Goal: Task Accomplishment & Management: Complete application form

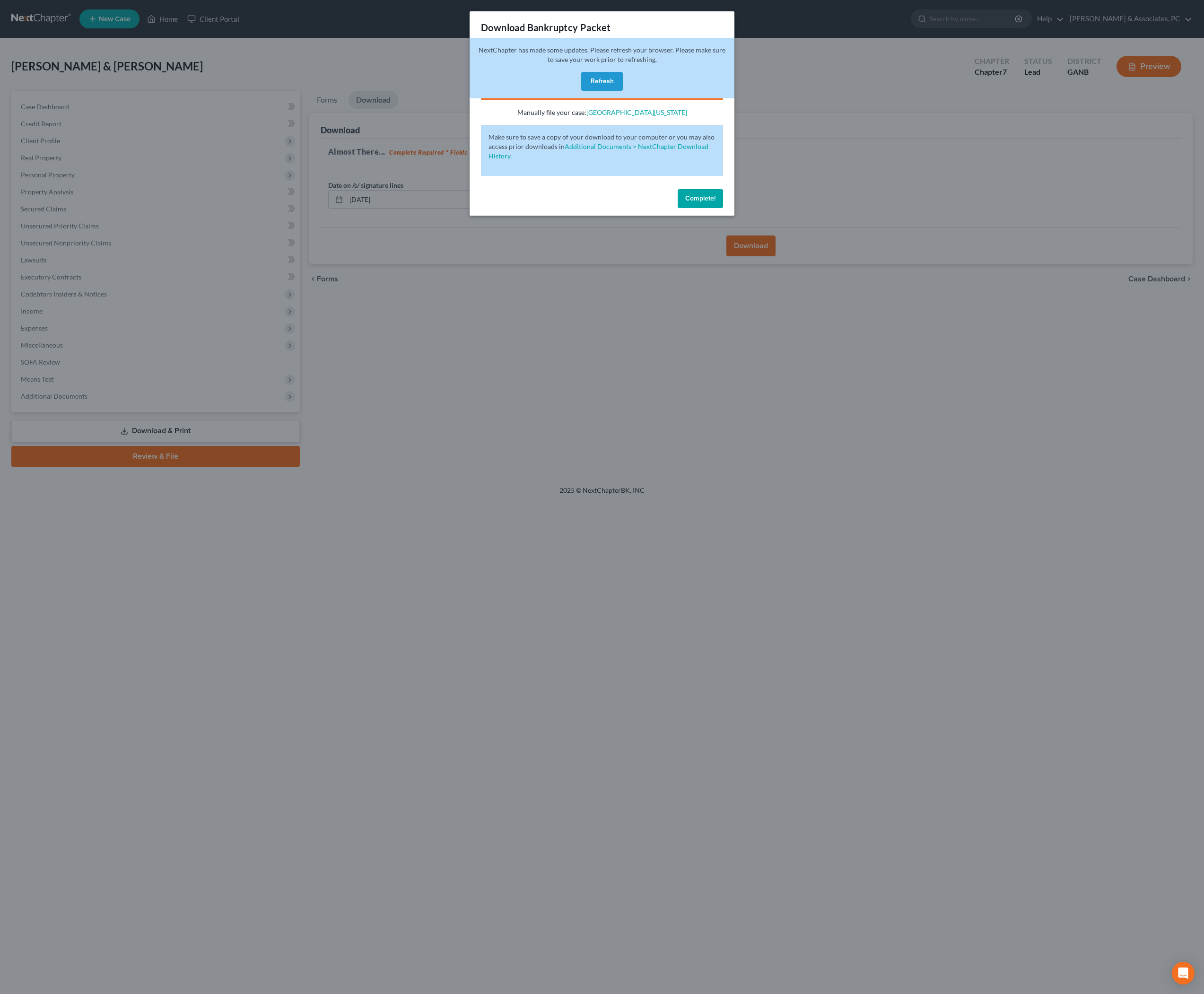
click at [716, 202] on span "Complete!" at bounding box center [700, 198] width 31 height 8
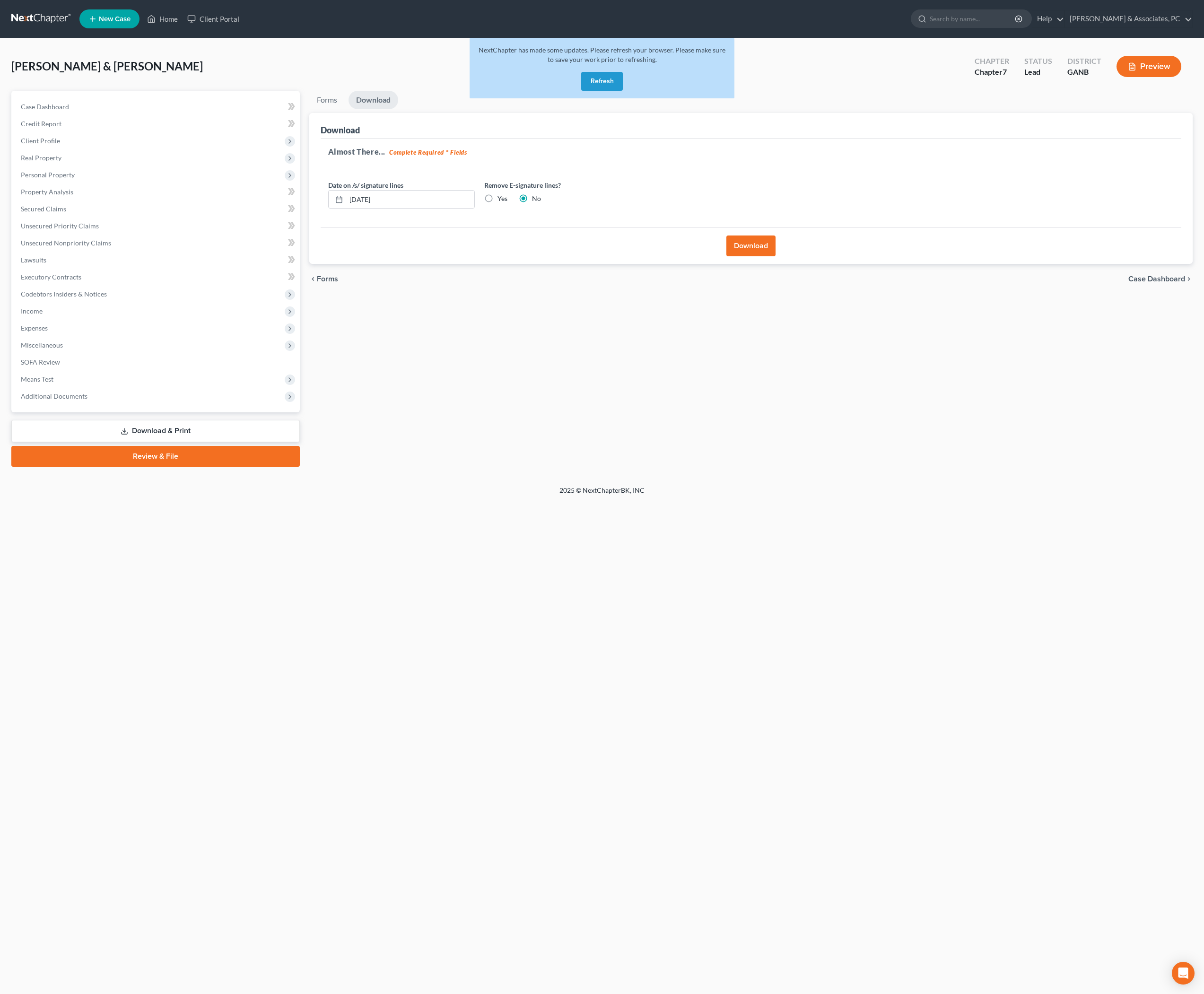
click at [608, 89] on button "Refresh" at bounding box center [602, 82] width 42 height 19
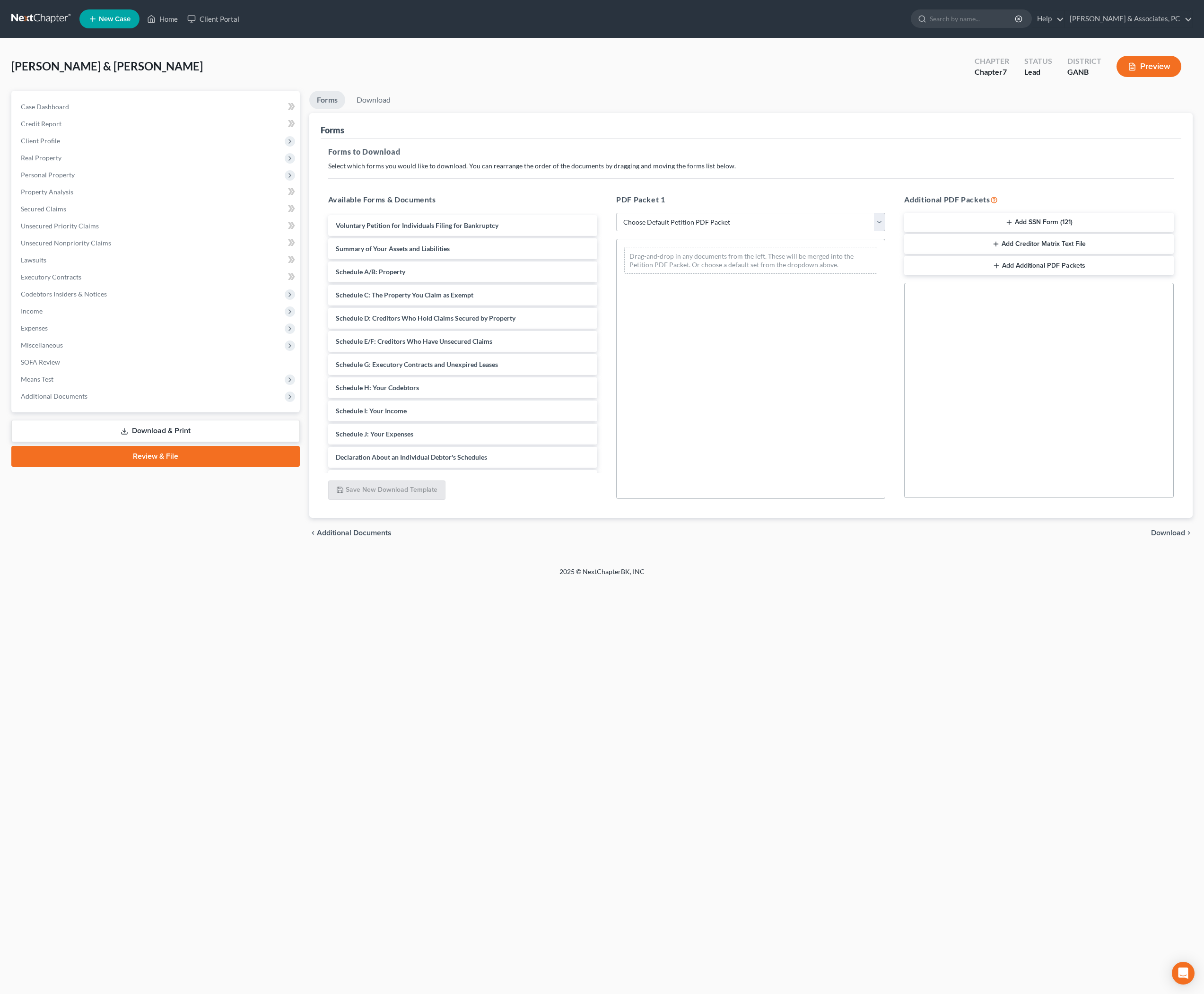
click at [158, 467] on link "Review & File" at bounding box center [155, 456] width 288 height 20
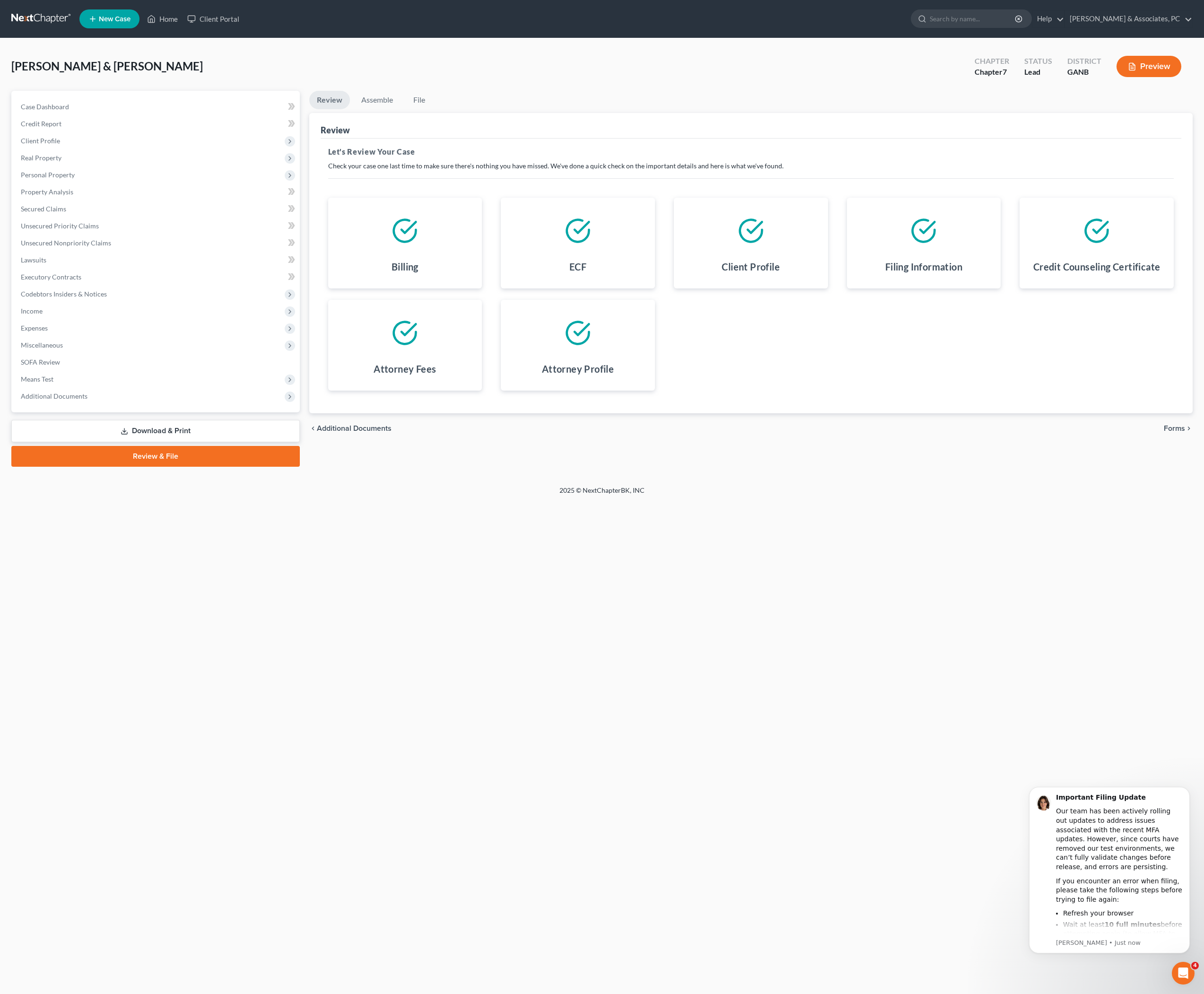
click at [1176, 432] on span "Forms" at bounding box center [1174, 428] width 21 height 7
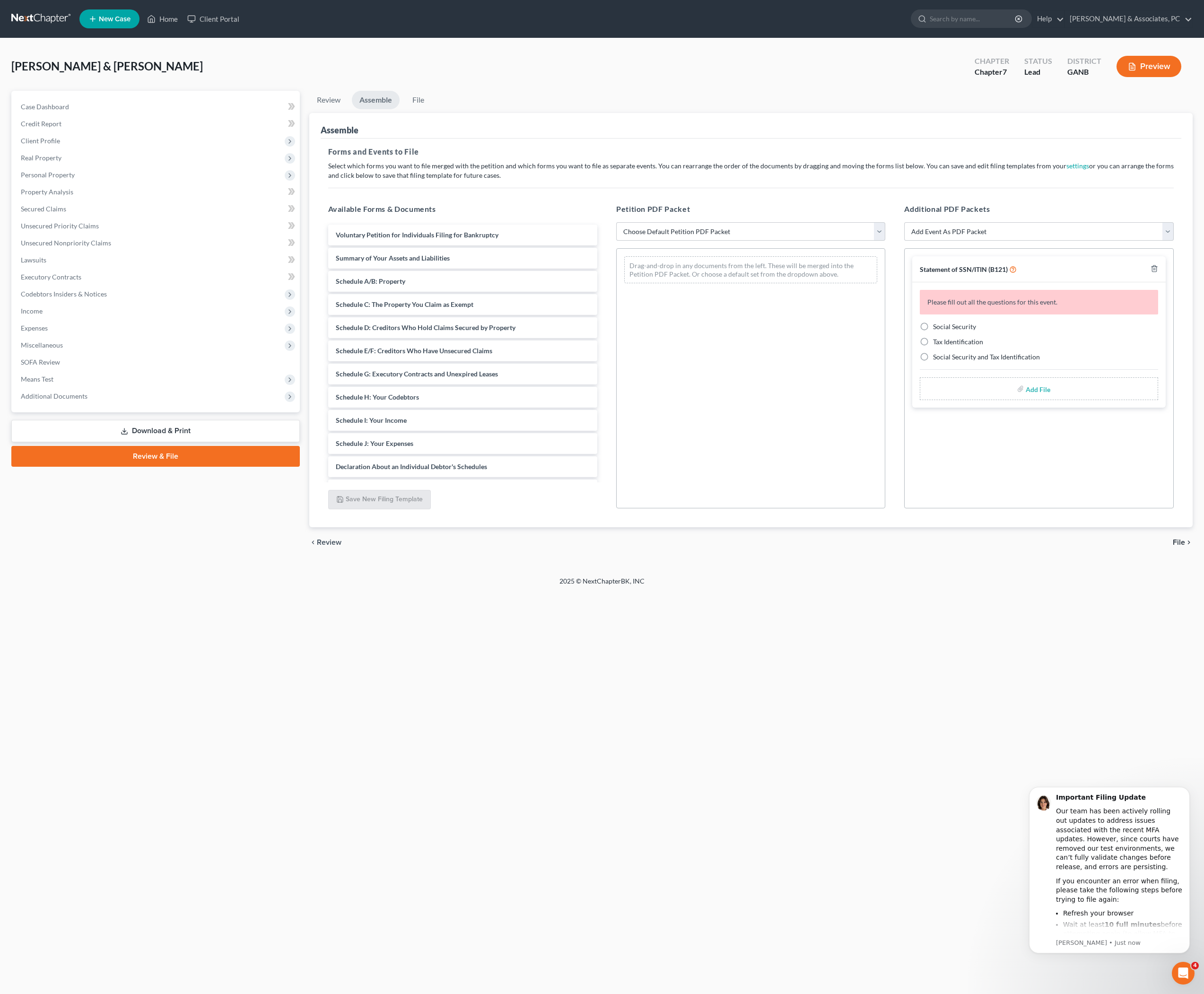
click at [933, 332] on label "Social Security" at bounding box center [955, 326] width 43 height 9
click at [937, 328] on input "Social Security" at bounding box center [940, 325] width 6 height 6
radio input "true"
click at [1026, 366] on label "Add File" at bounding box center [1039, 358] width 27 height 17
click at [1030, 365] on input "file" at bounding box center [1037, 357] width 22 height 17
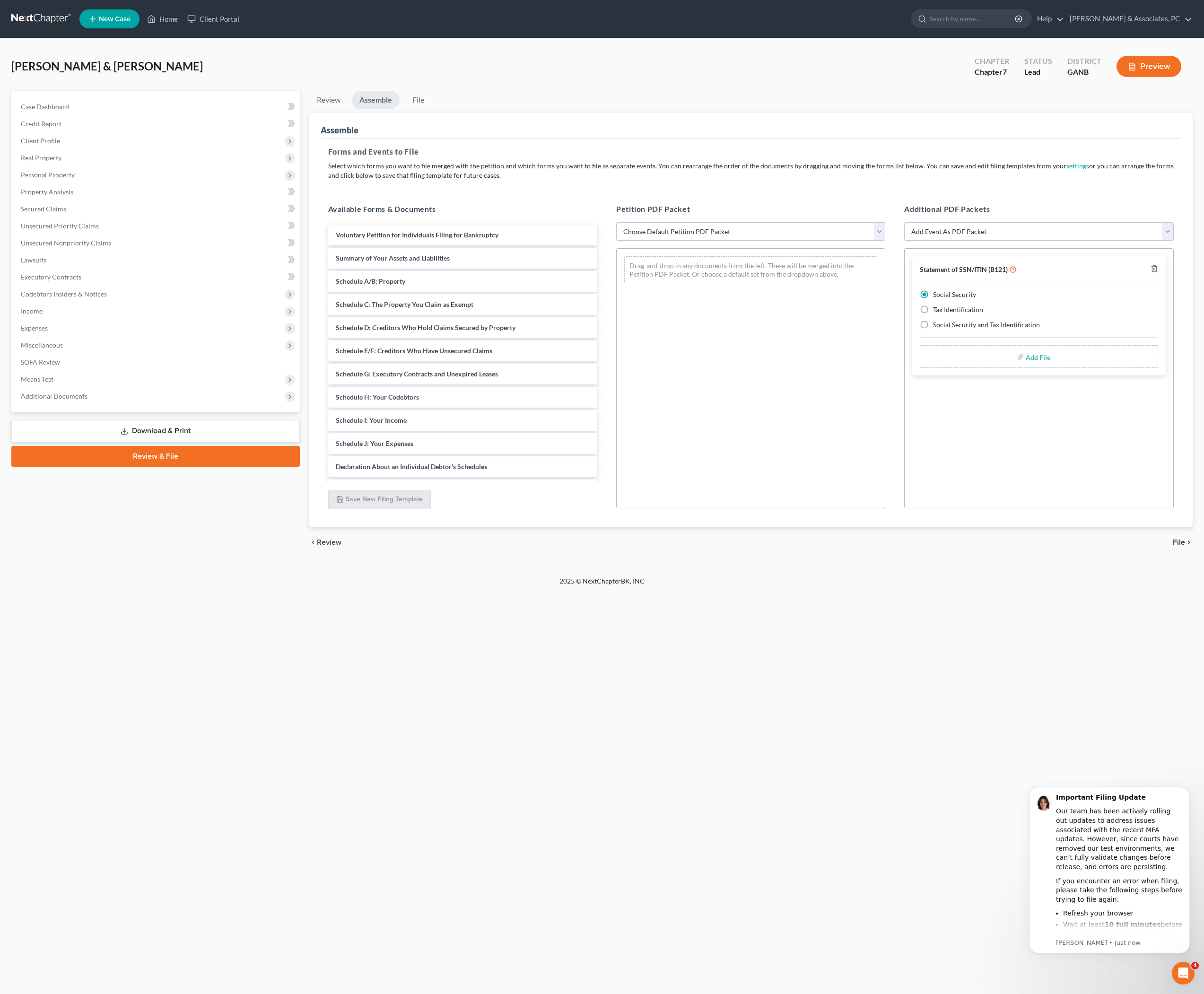
type input "C:\fakepath\B21 - [GEOGRAPHIC_DATA]pdf"
select select "0"
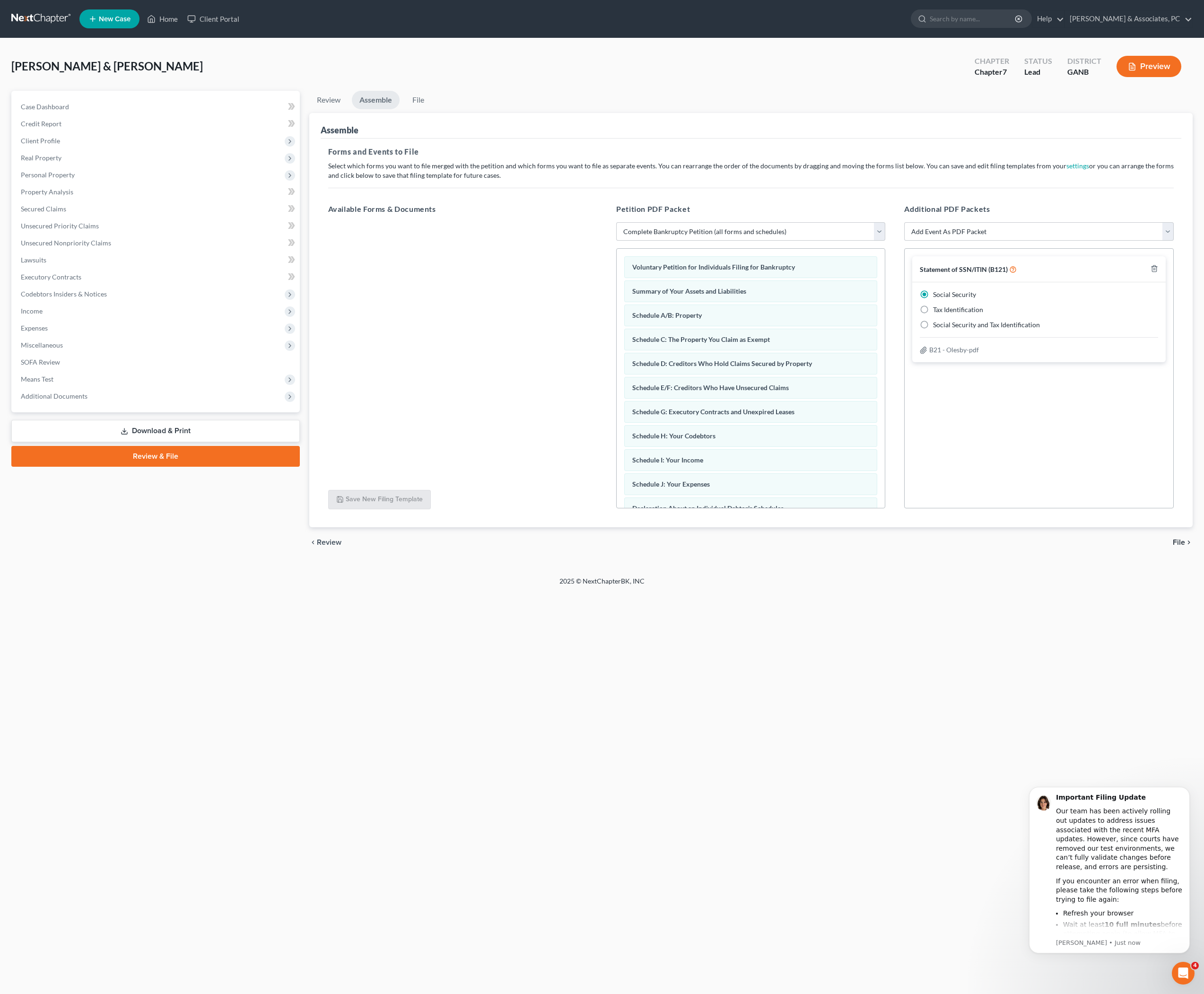
click at [1185, 546] on icon "chevron_right" at bounding box center [1189, 542] width 7 height 7
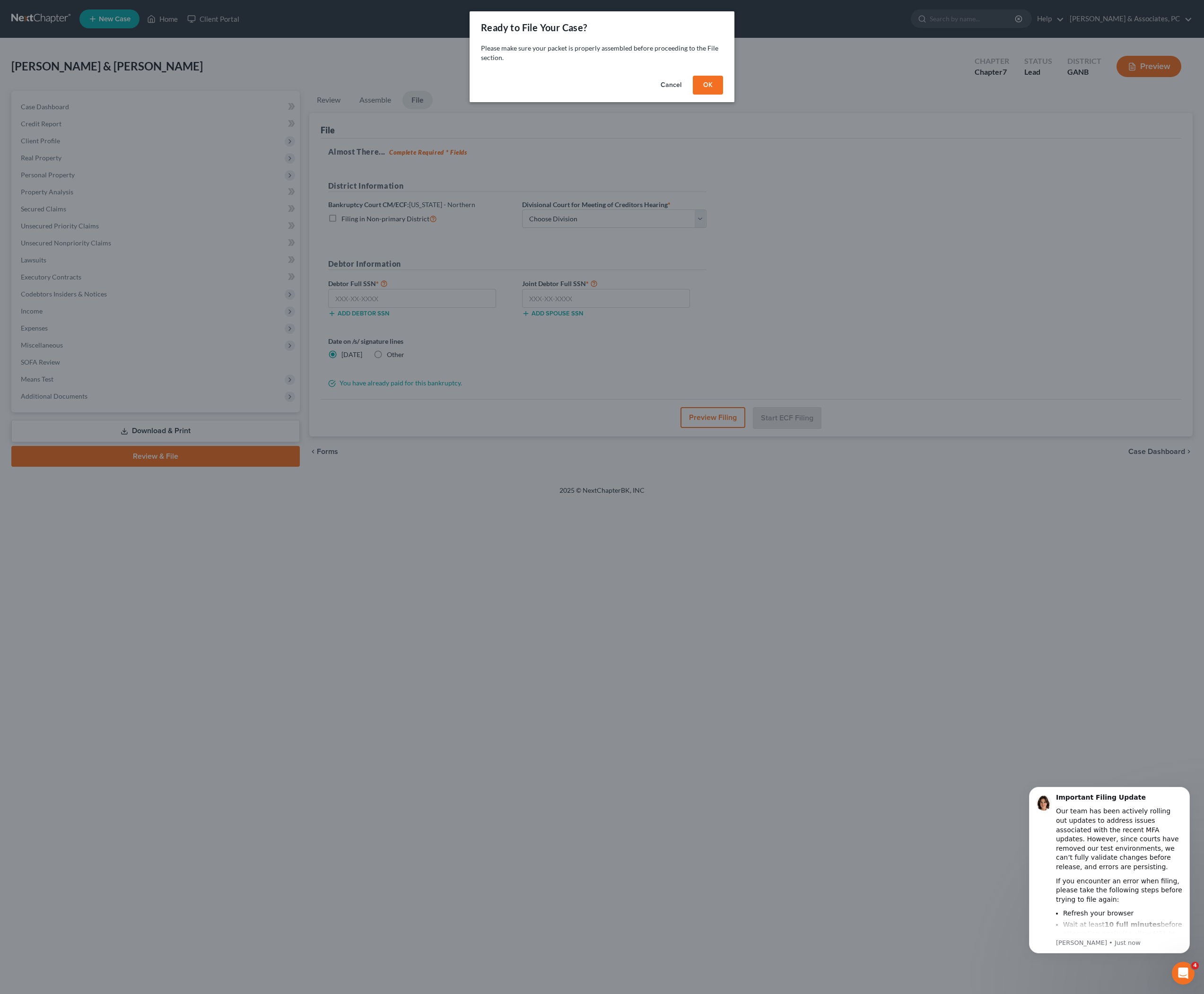
click at [723, 95] on button "OK" at bounding box center [707, 85] width 31 height 19
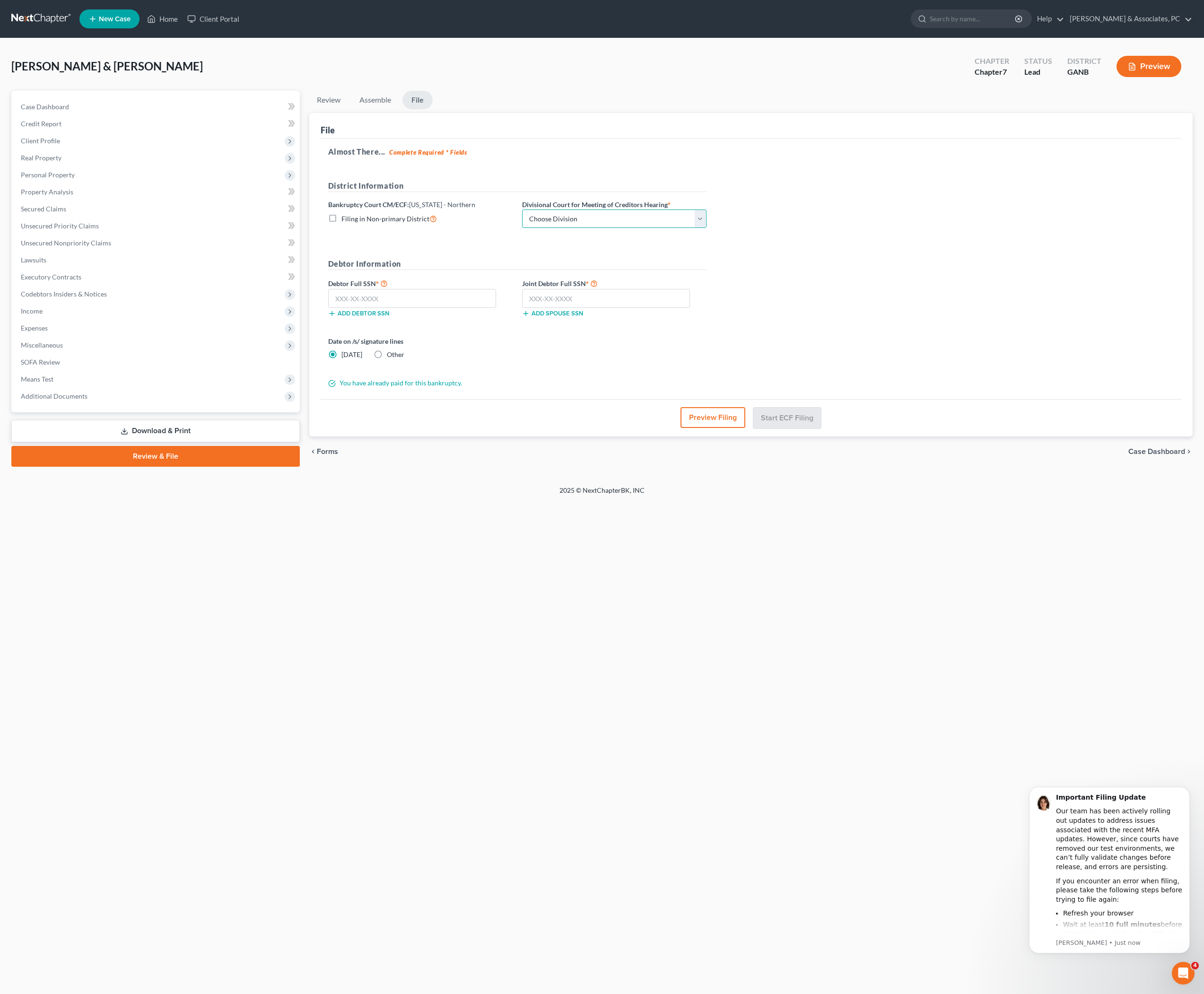
drag, startPoint x: 752, startPoint y: 234, endPoint x: 743, endPoint y: 256, distance: 23.8
click at [711, 236] on div "District Information Bankruptcy Court CM/ECF: [US_STATE] - [GEOGRAPHIC_DATA] in…" at bounding box center [517, 208] width 387 height 56
select select "0"
click at [478, 308] on input "text" at bounding box center [412, 299] width 169 height 19
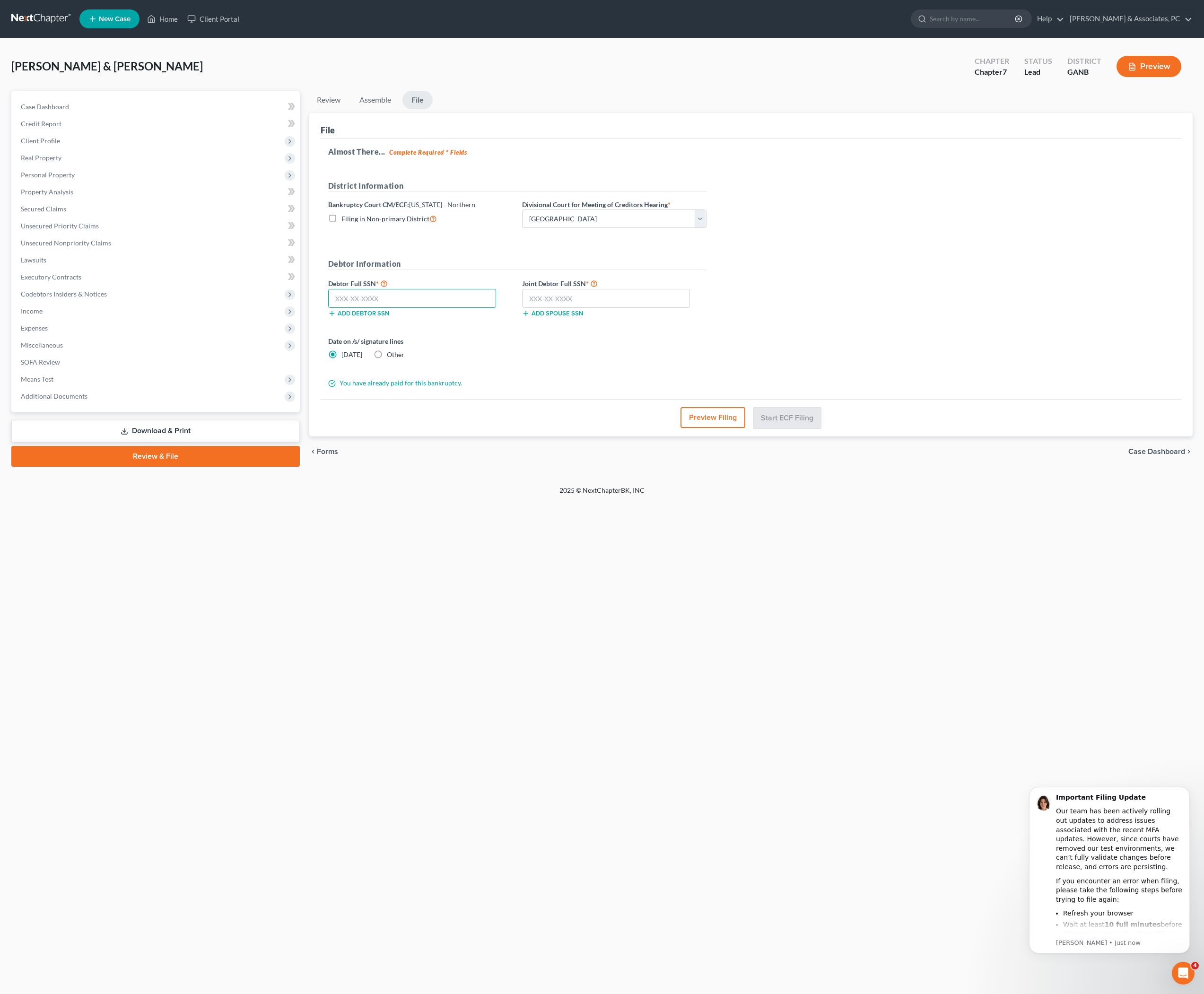
click at [478, 308] on input "text" at bounding box center [412, 299] width 169 height 19
paste input "252-70-0823"
type input "252-70-0823"
click at [597, 308] on input "text" at bounding box center [606, 299] width 169 height 19
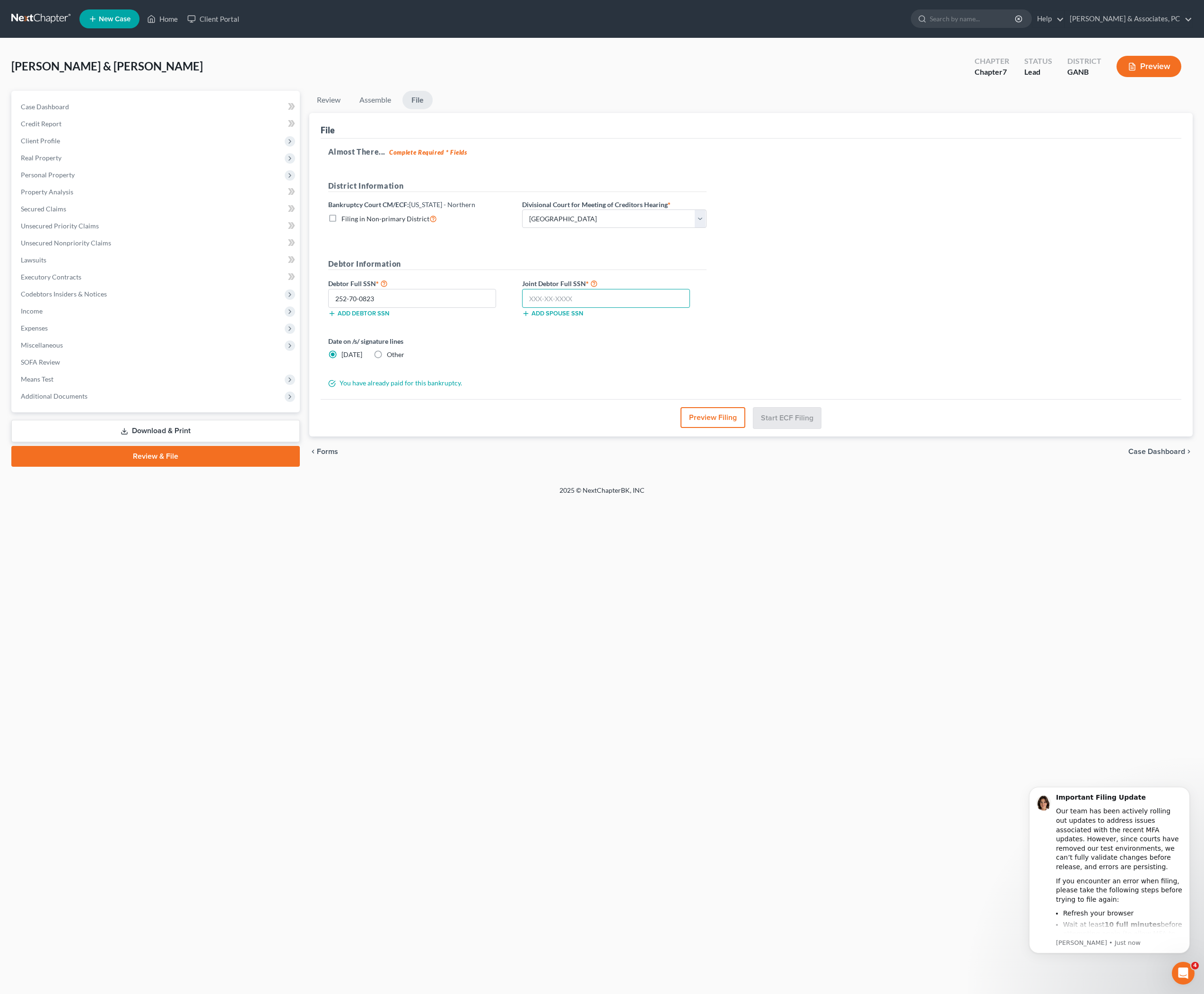
paste input "246-90-7251"
type input "246-90-7251"
click at [941, 325] on div "Almost There... Complete Required * Fields District Information Bankruptcy Cour…" at bounding box center [751, 269] width 861 height 261
click at [815, 428] on button "Start ECF Filing" at bounding box center [787, 417] width 68 height 20
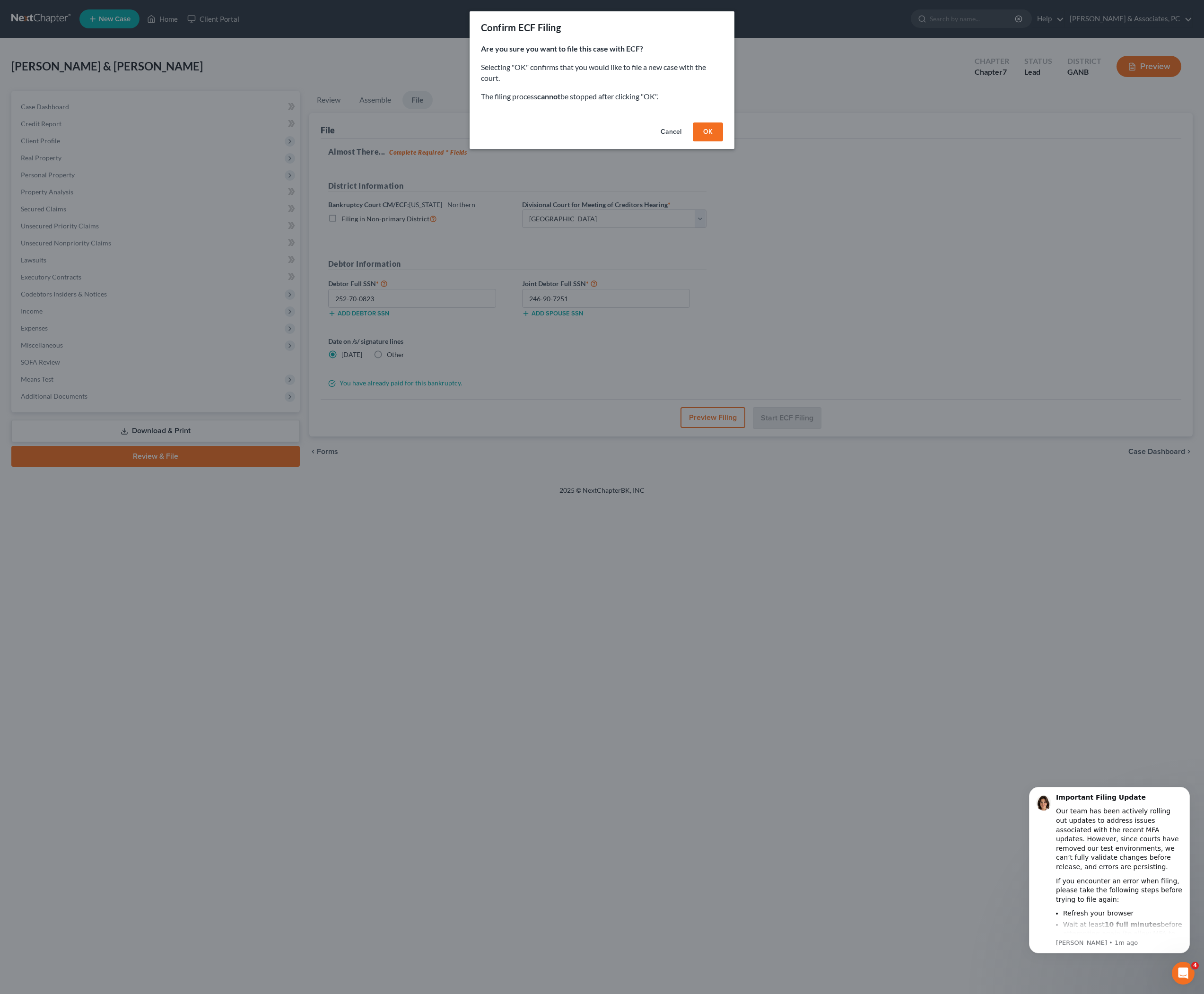
click at [723, 137] on button "OK" at bounding box center [707, 132] width 31 height 19
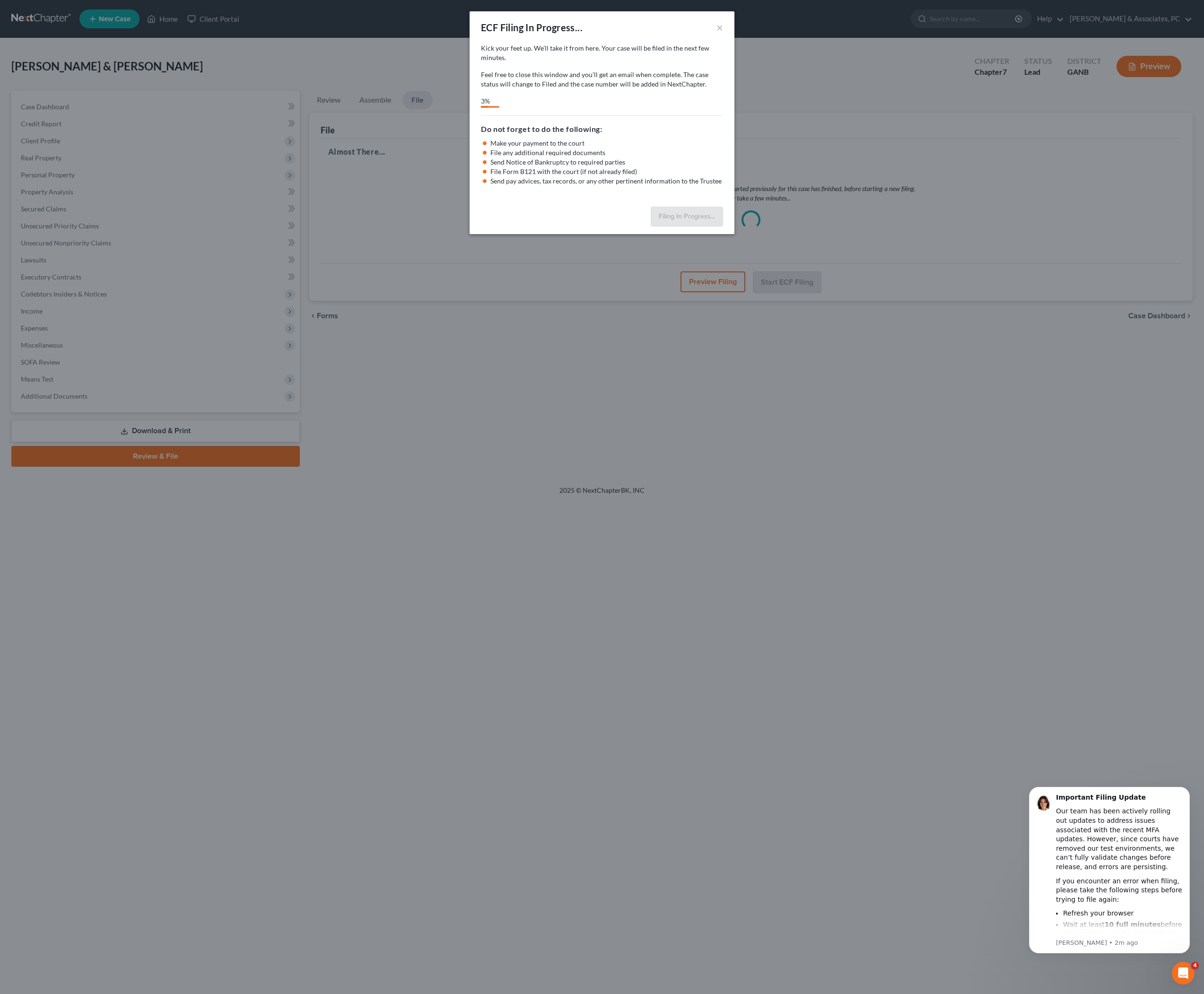
select select "0"
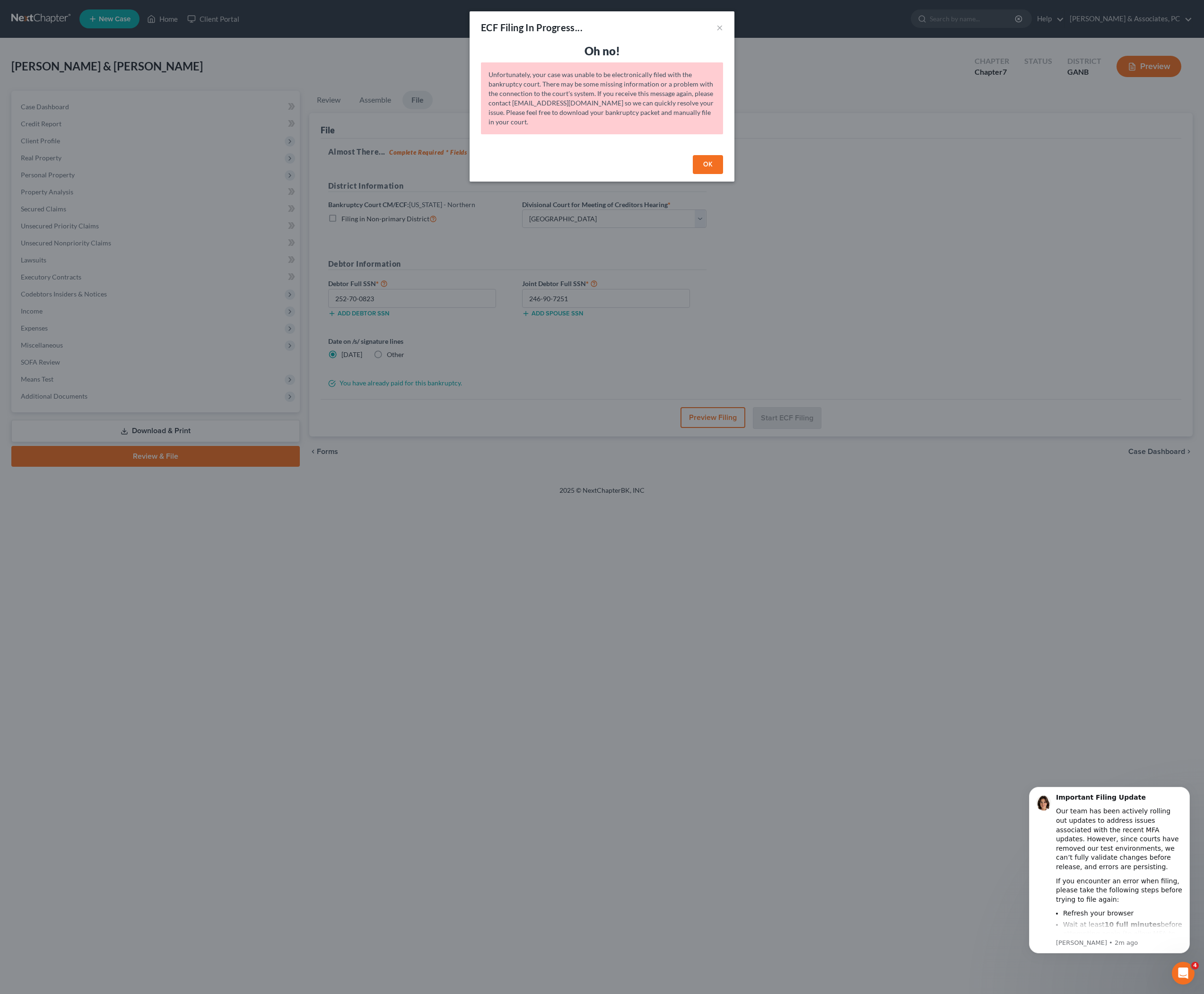
click at [723, 174] on button "OK" at bounding box center [707, 164] width 31 height 19
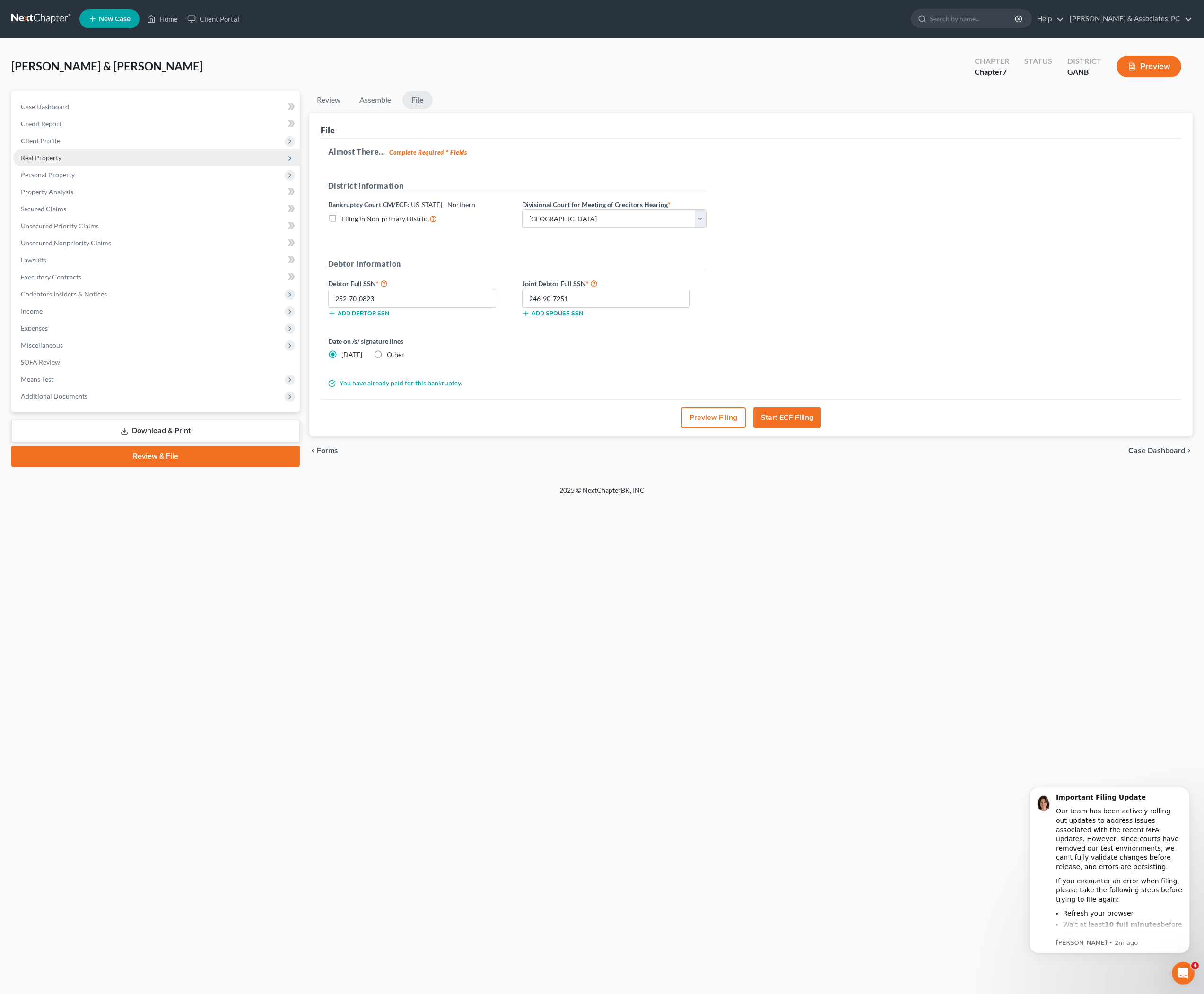
click at [61, 161] on span "Real Property" at bounding box center [41, 158] width 41 height 8
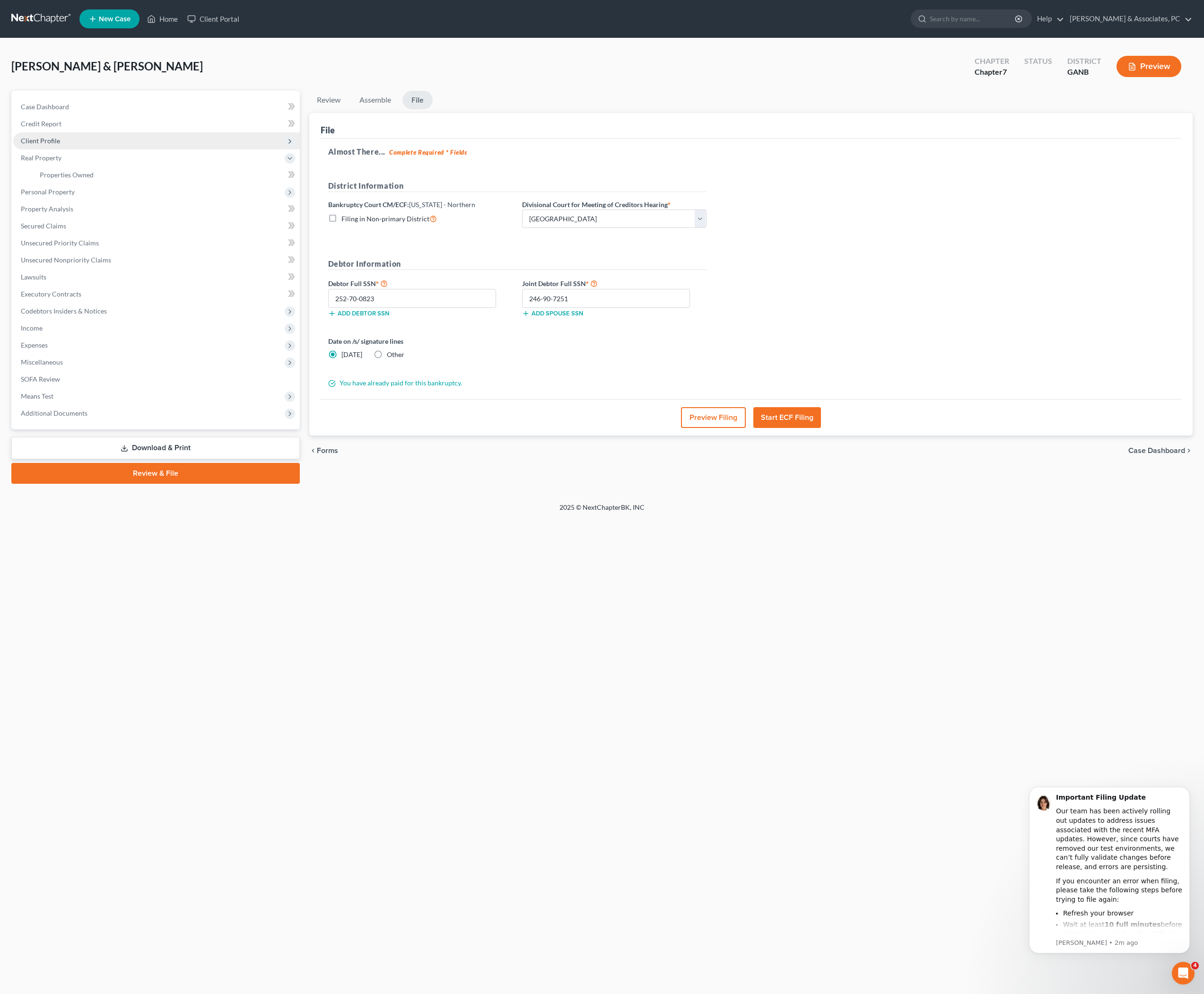
click at [60, 145] on span "Client Profile" at bounding box center [40, 140] width 39 height 8
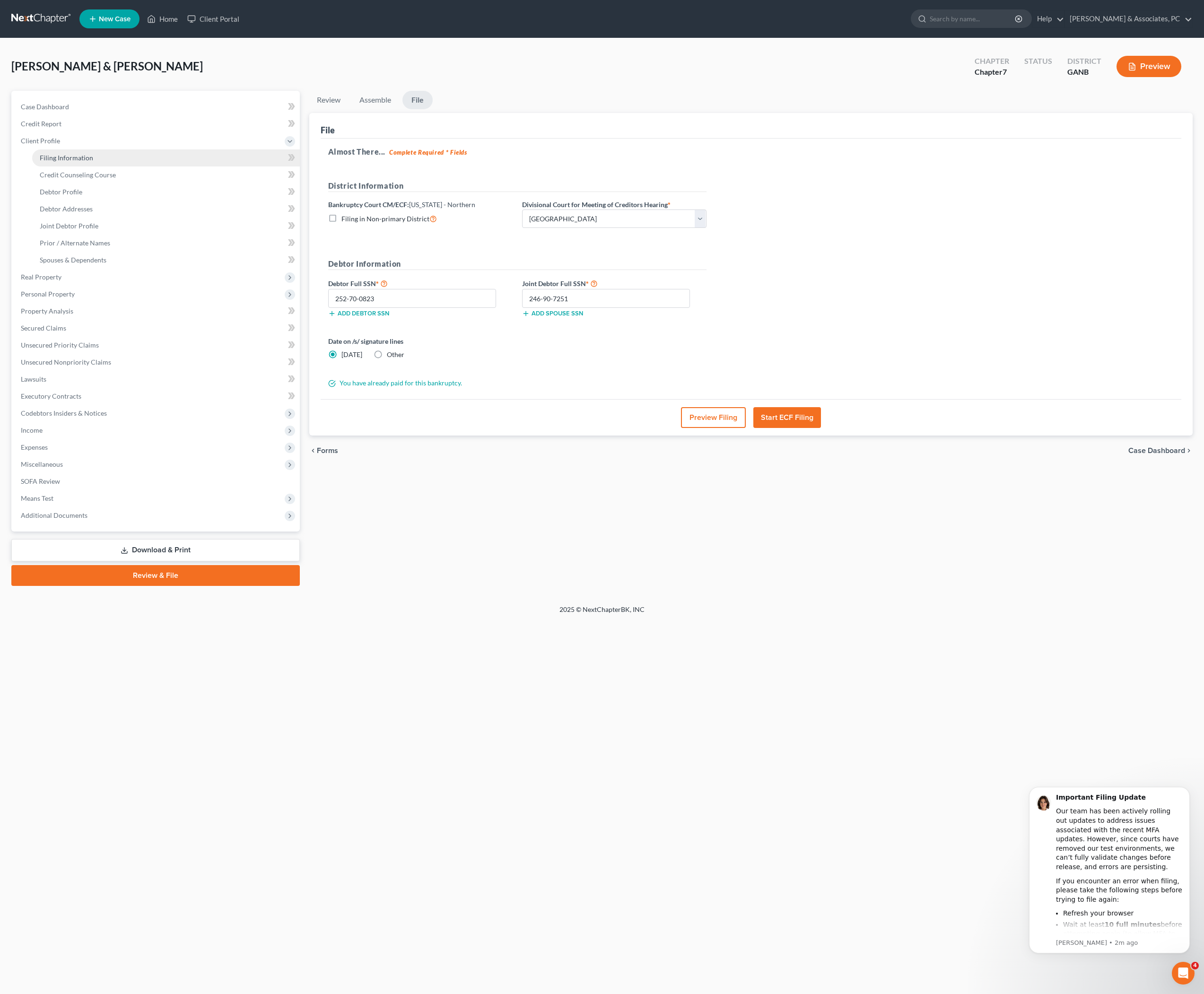
click at [71, 161] on span "Filing Information" at bounding box center [67, 158] width 54 height 8
select select "1"
select select "0"
select select "19"
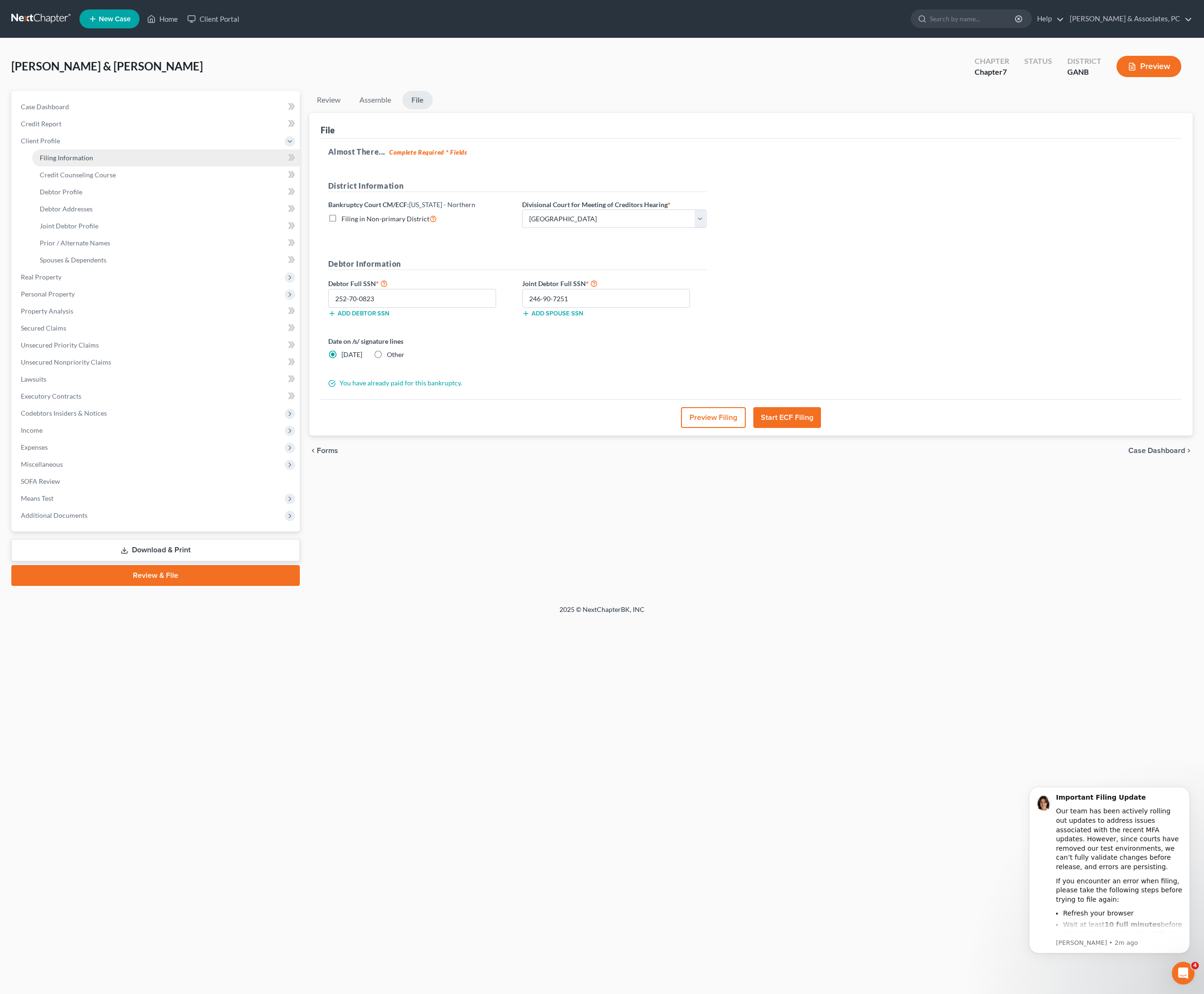
select select "0"
select select "10"
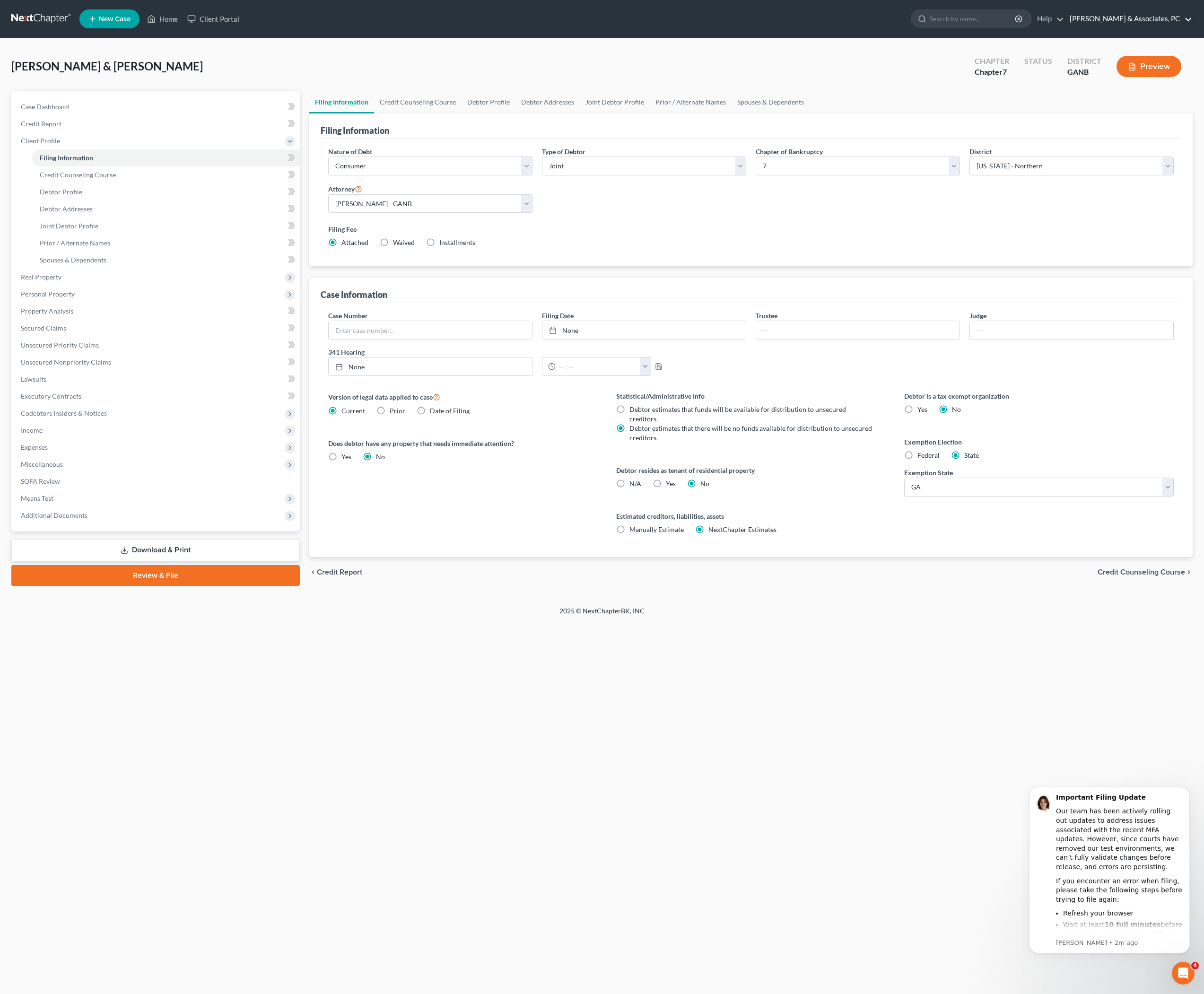
click at [1157, 22] on link "[PERSON_NAME] & Associates, PC" at bounding box center [1128, 19] width 127 height 17
click at [1142, 75] on link "My Account Settings" at bounding box center [1127, 68] width 129 height 16
select select "19"
select select "24"
select select "10"
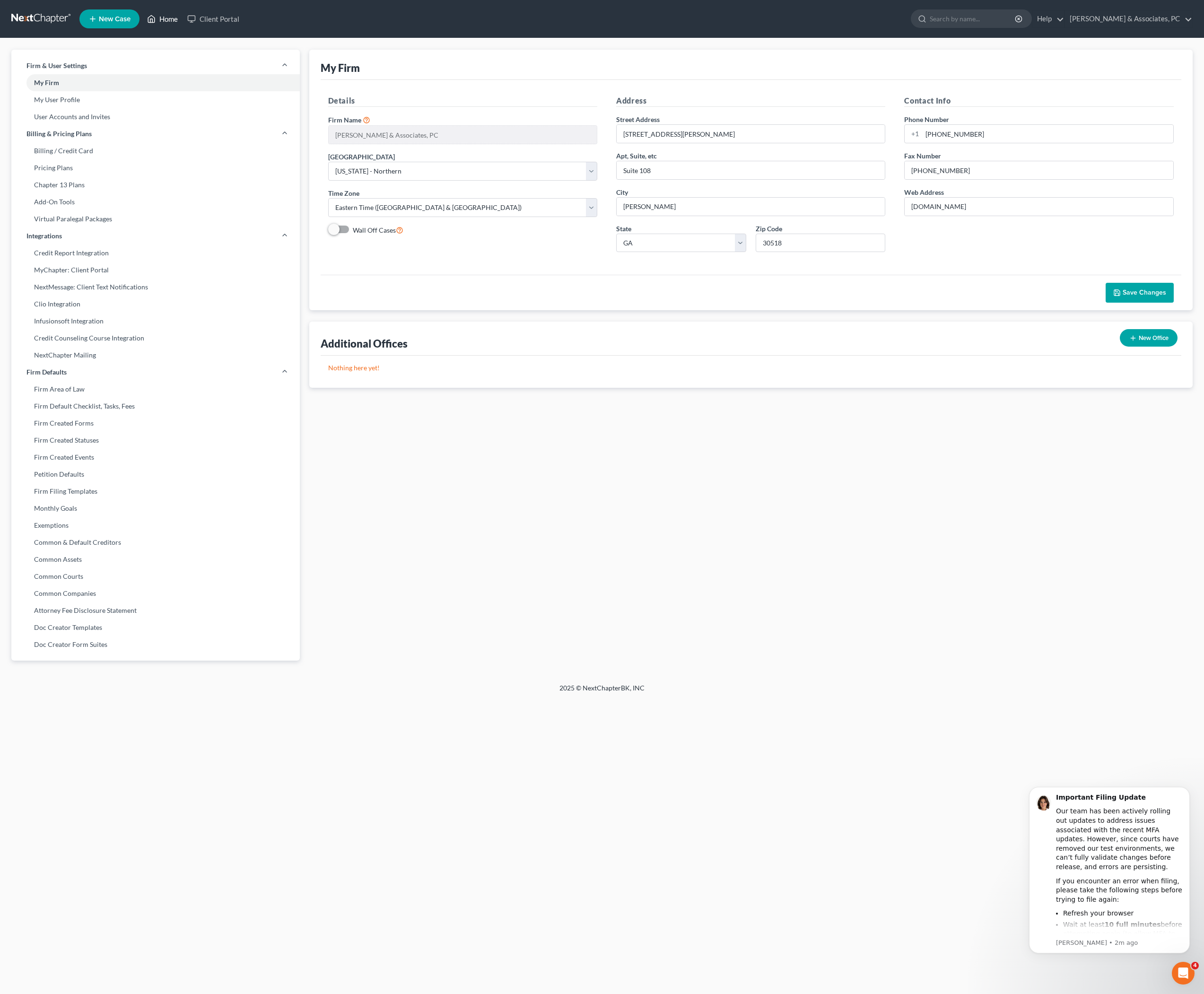
click at [183, 19] on link "Home" at bounding box center [162, 19] width 40 height 17
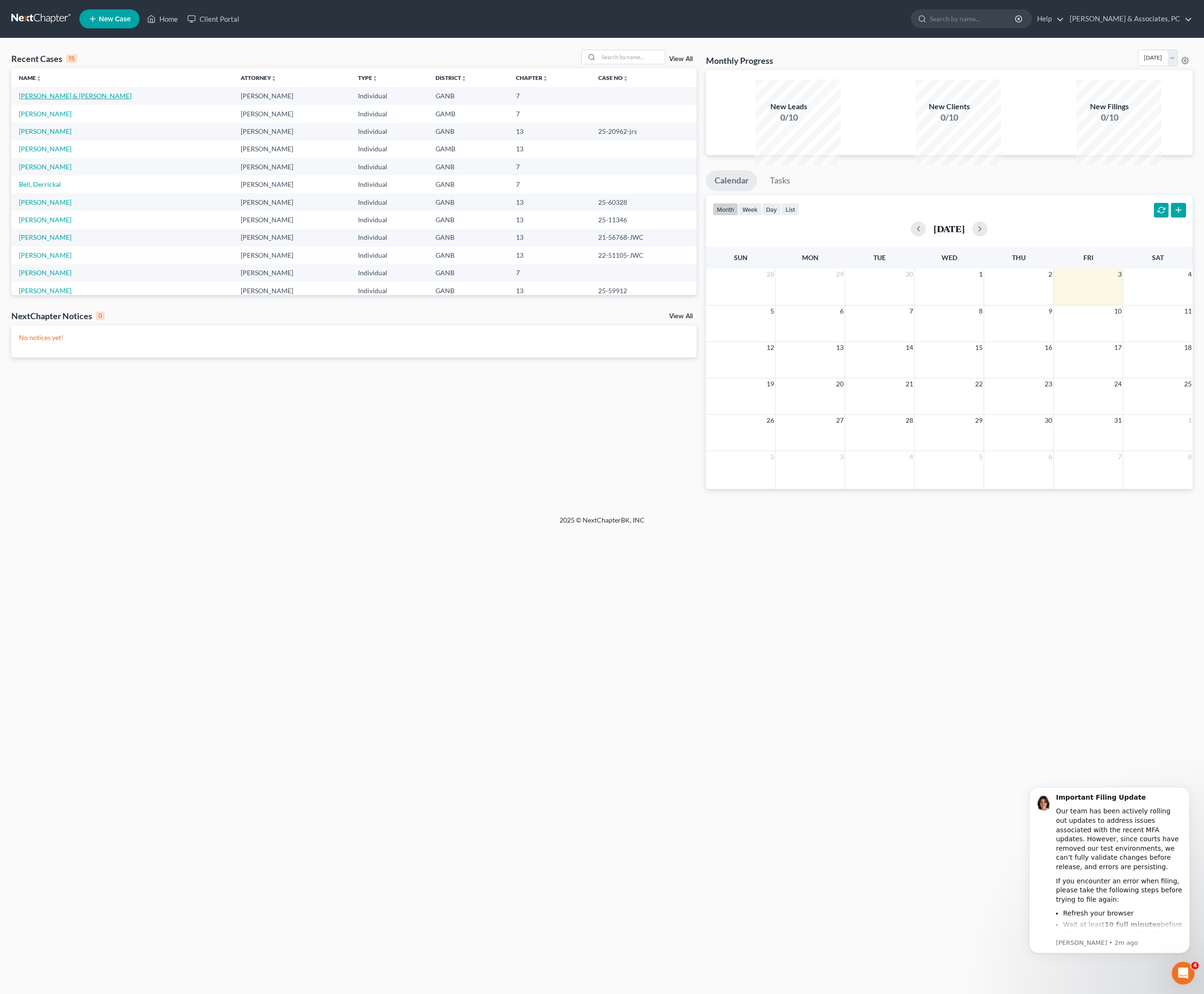
click at [66, 100] on link "[PERSON_NAME] & [PERSON_NAME]" at bounding box center [74, 96] width 112 height 8
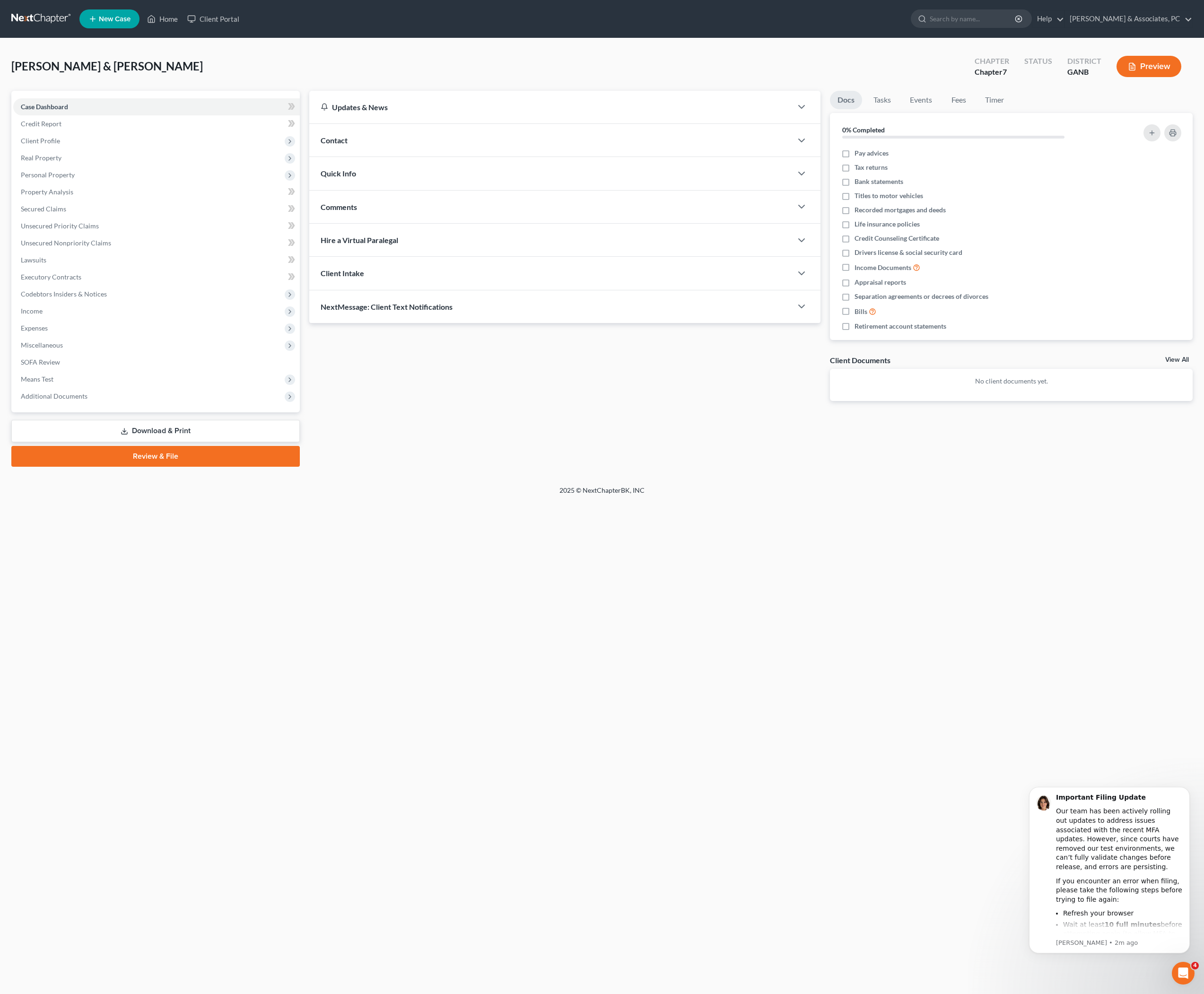
click at [192, 467] on link "Review & File" at bounding box center [155, 456] width 288 height 20
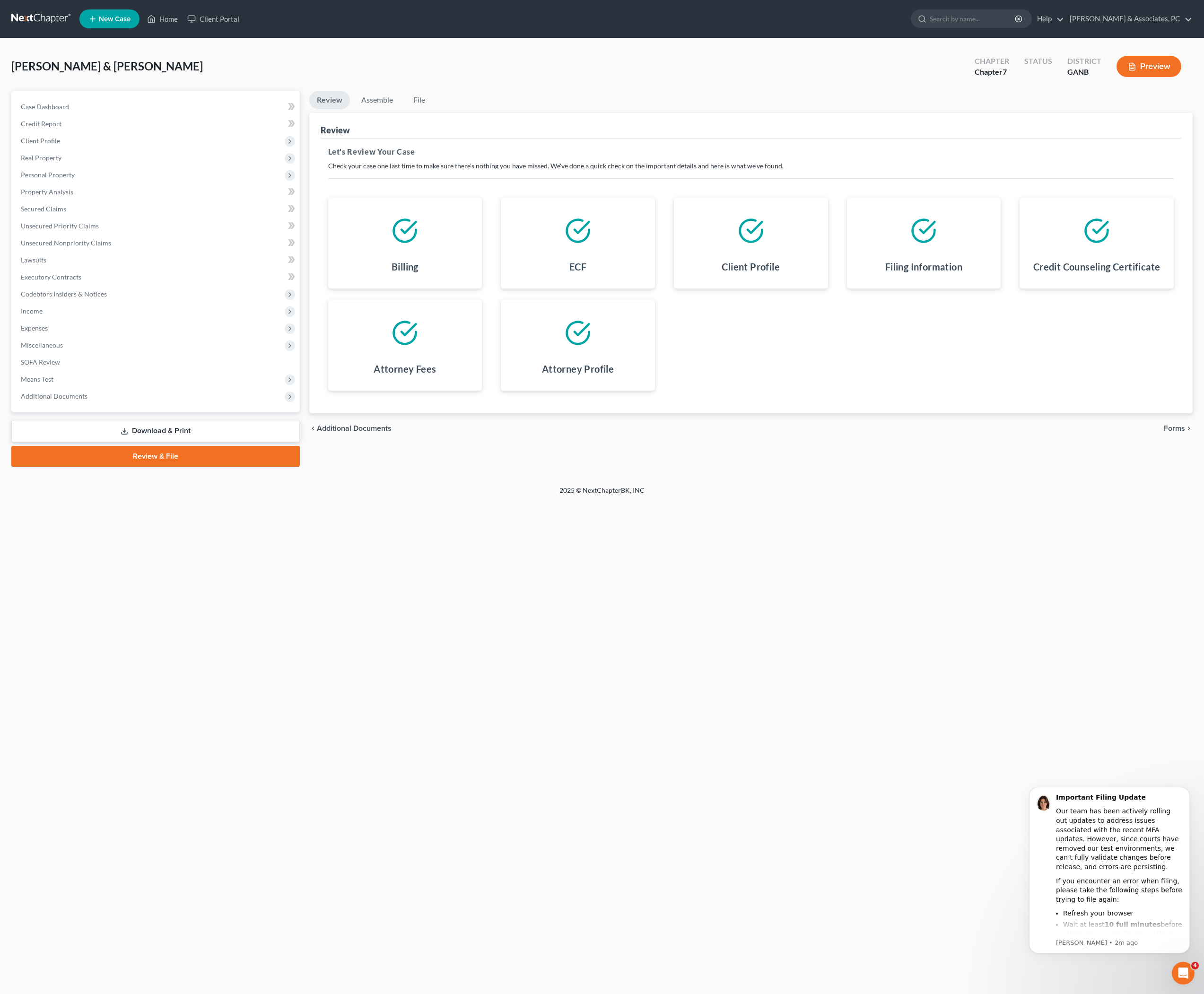
click at [1179, 432] on span "Forms" at bounding box center [1174, 428] width 21 height 7
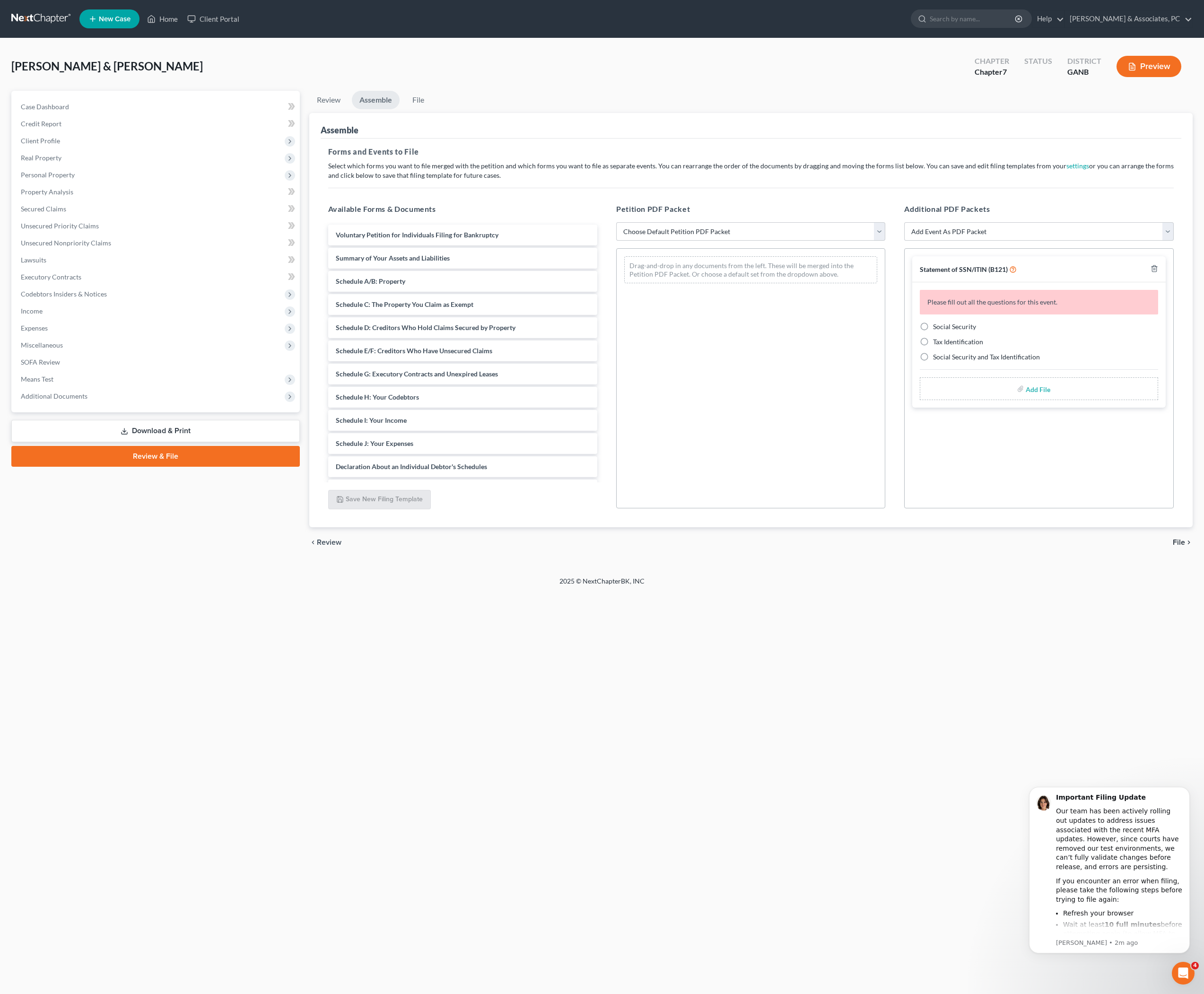
click at [933, 332] on label "Social Security" at bounding box center [955, 326] width 43 height 9
click at [937, 328] on input "Social Security" at bounding box center [940, 325] width 6 height 6
radio input "true"
click at [1043, 365] on input "file" at bounding box center [1037, 357] width 22 height 17
type input "C:\fakepath\B21 - [GEOGRAPHIC_DATA]pdf"
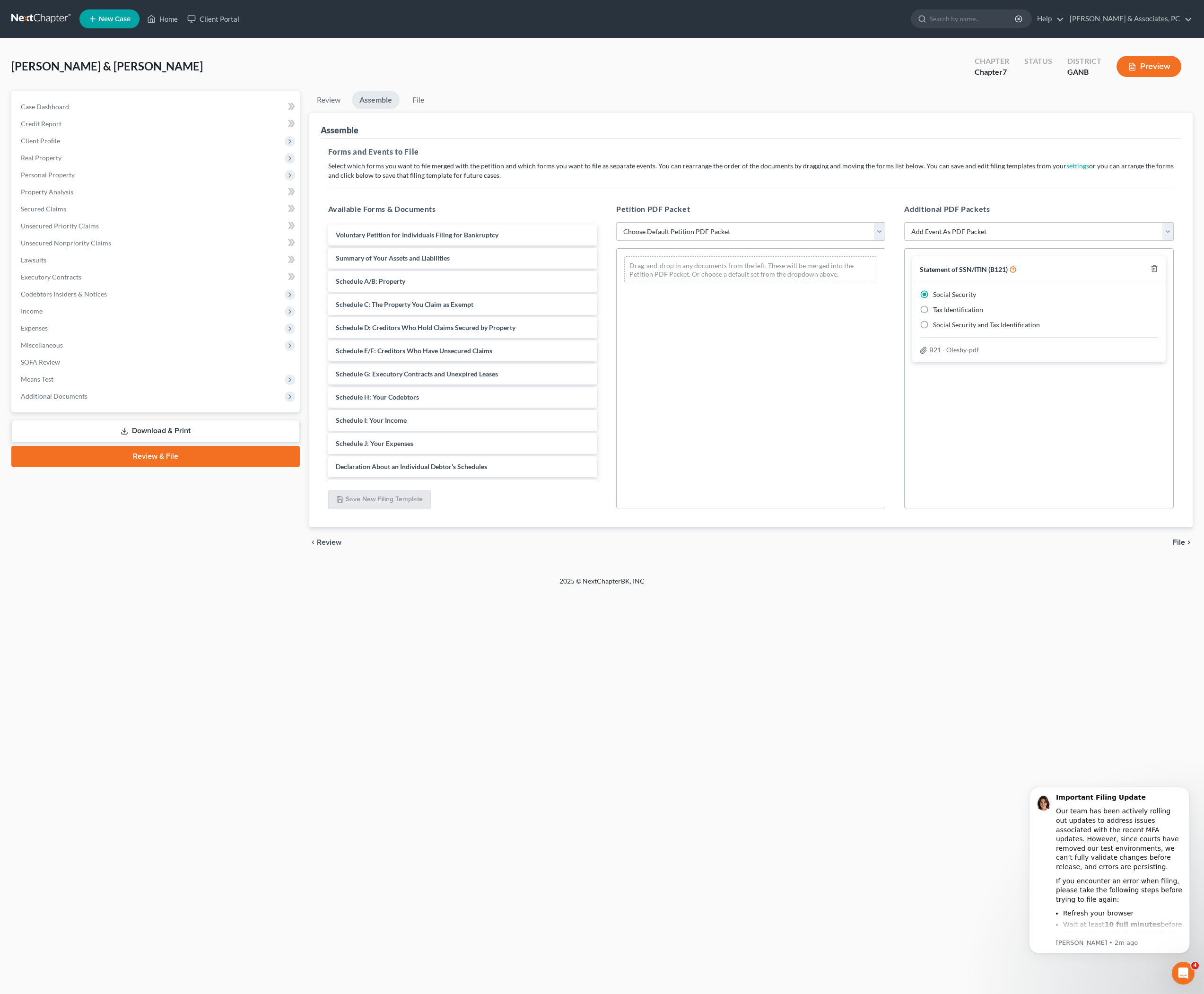
select select "0"
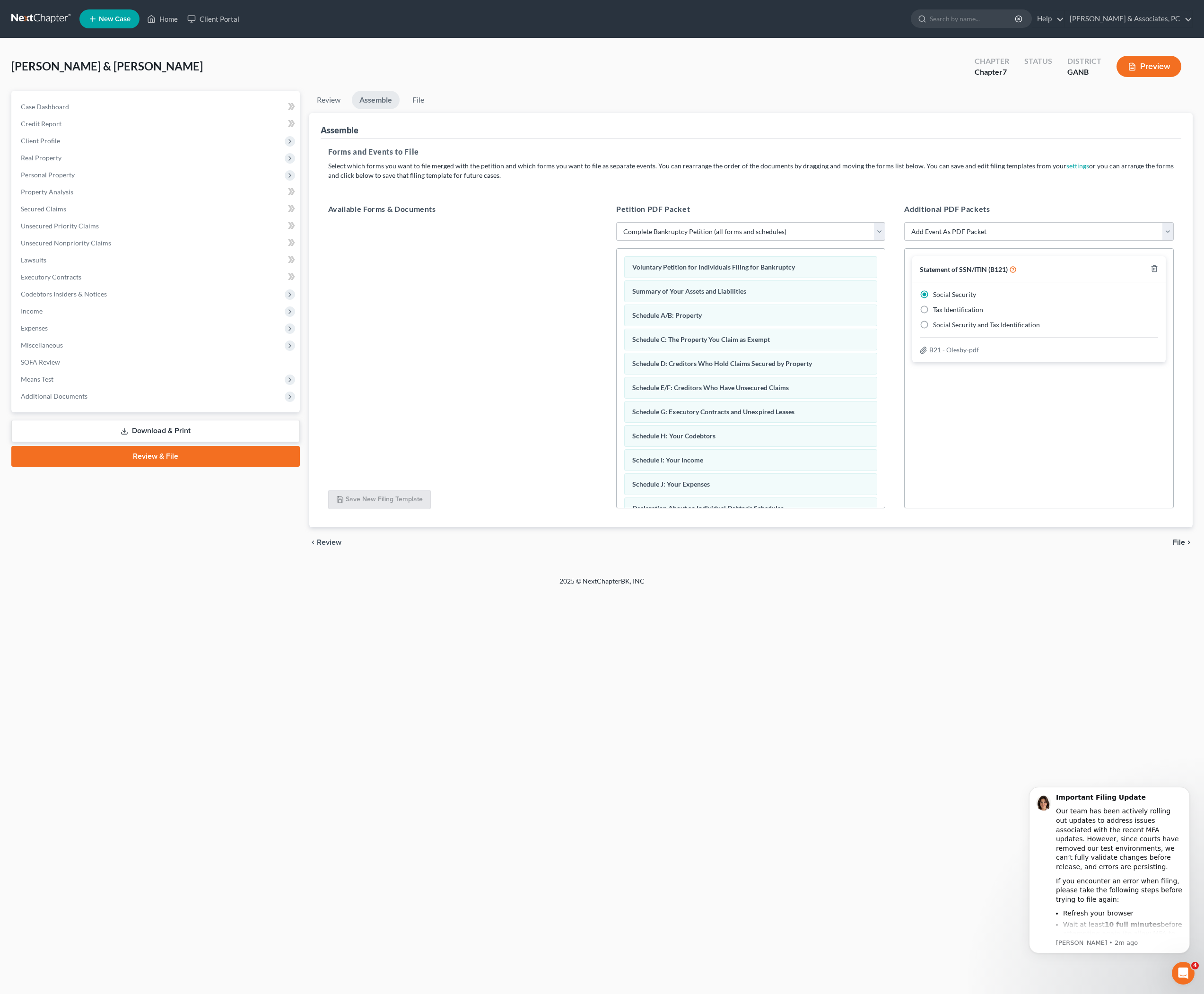
click at [1175, 546] on span "File" at bounding box center [1178, 542] width 12 height 7
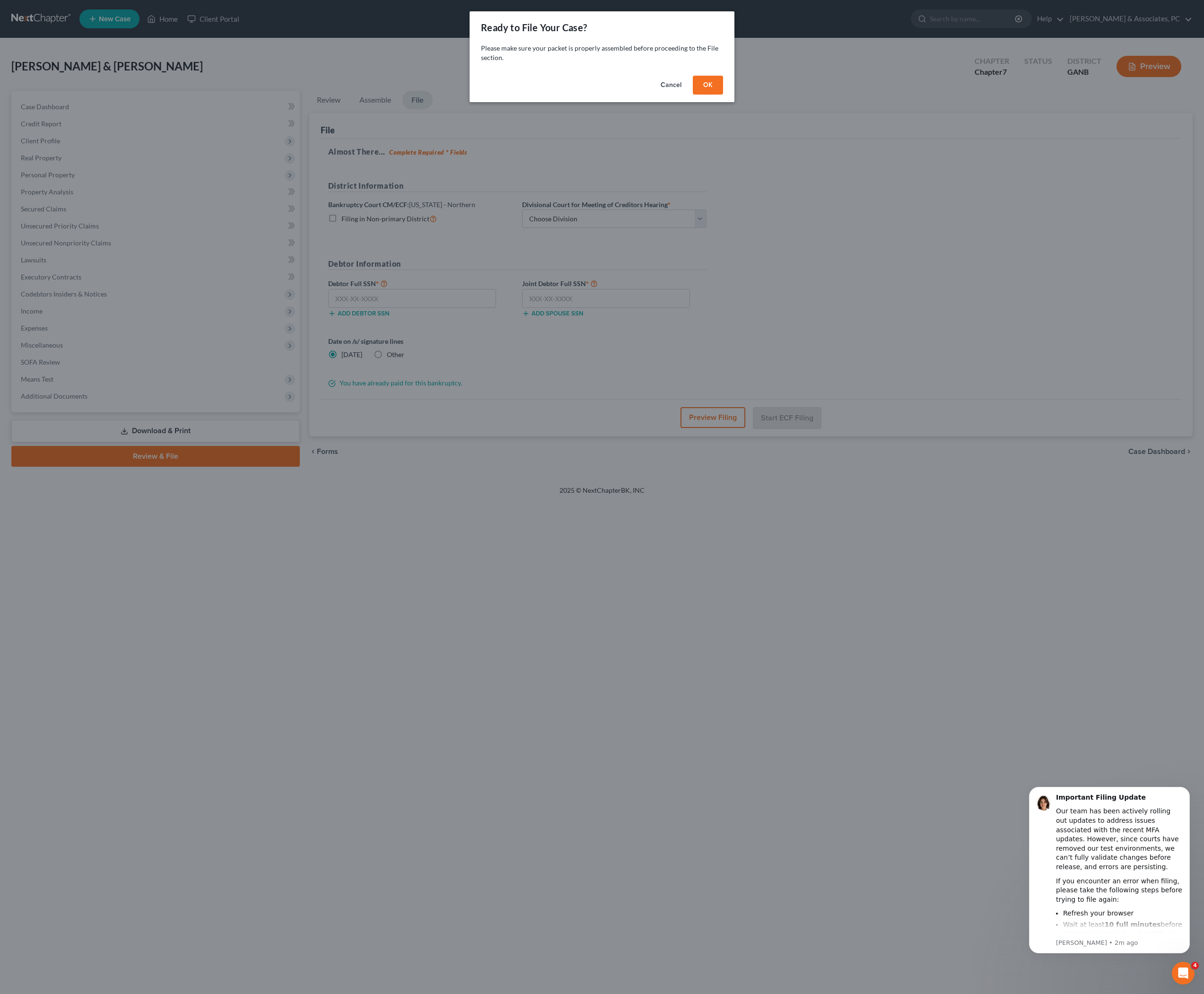
click at [716, 95] on button "OK" at bounding box center [707, 85] width 31 height 19
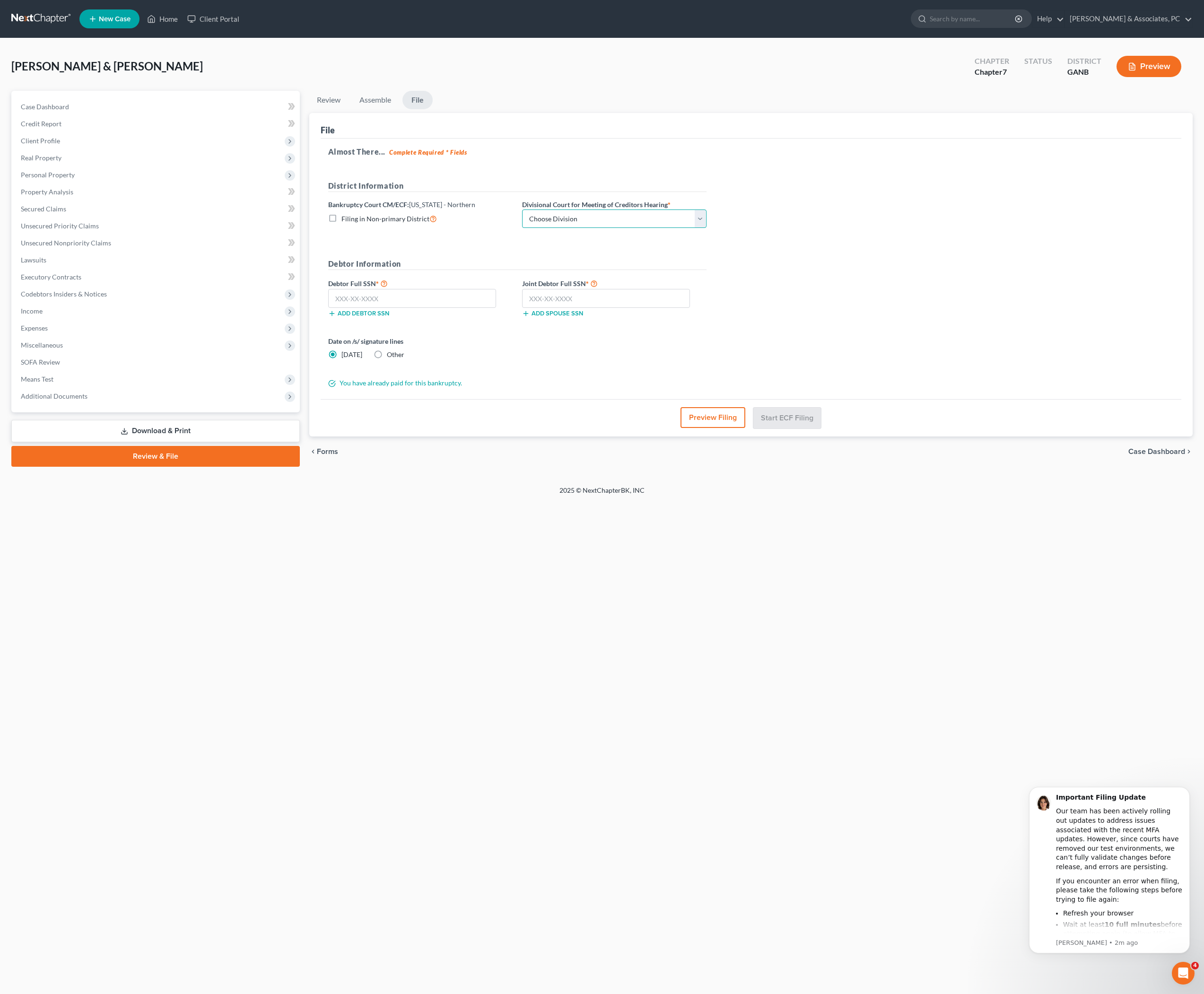
select select "0"
click at [640, 308] on input "text" at bounding box center [606, 299] width 169 height 19
paste input "246-90-7251"
type input "246-90-7251"
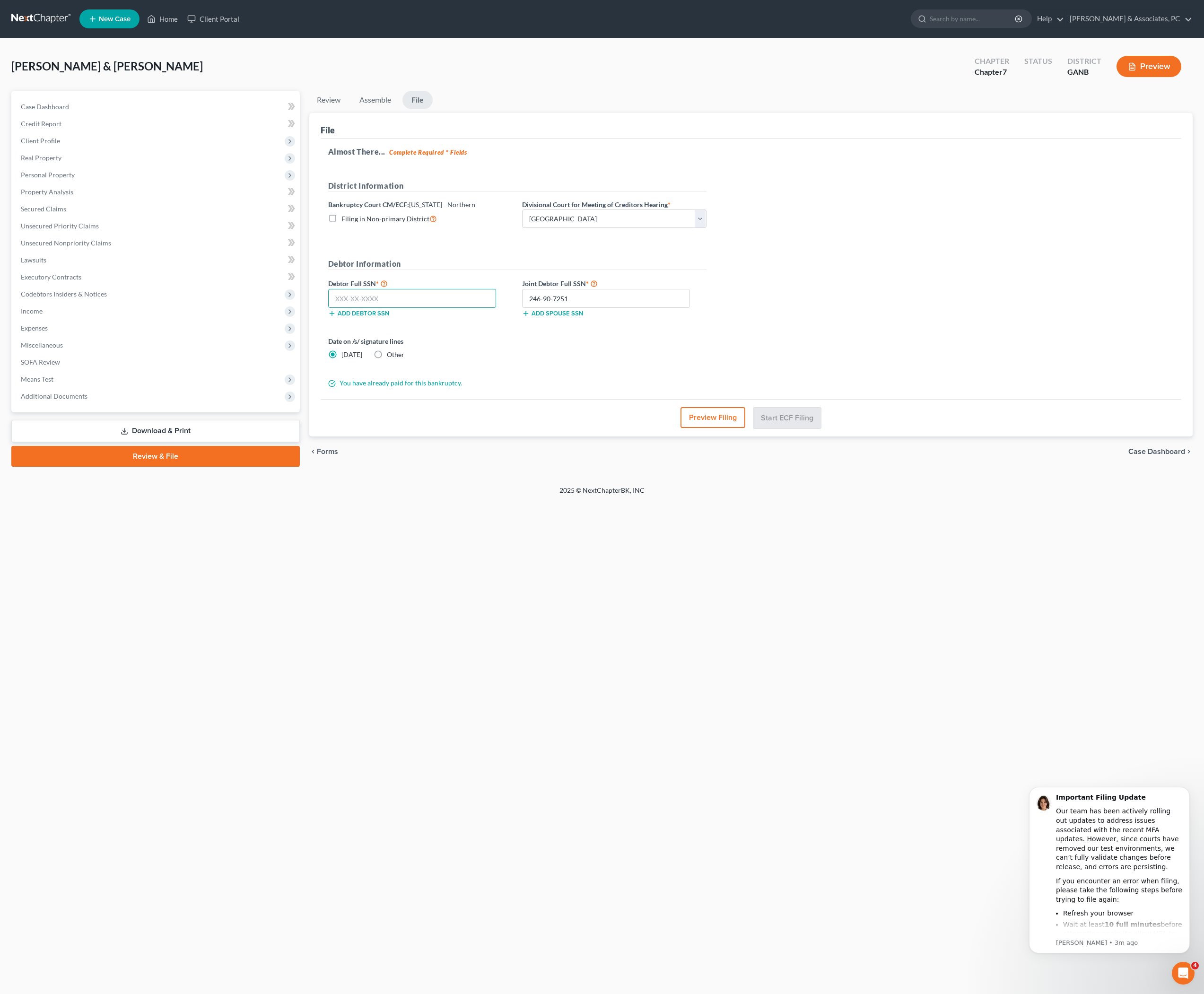
click at [473, 308] on input "text" at bounding box center [412, 299] width 169 height 19
paste input "252-70-0823"
type input "252-70-0823"
click at [1141, 270] on div "Almost There... Complete Required * Fields District Information Bankruptcy Cour…" at bounding box center [751, 269] width 861 height 261
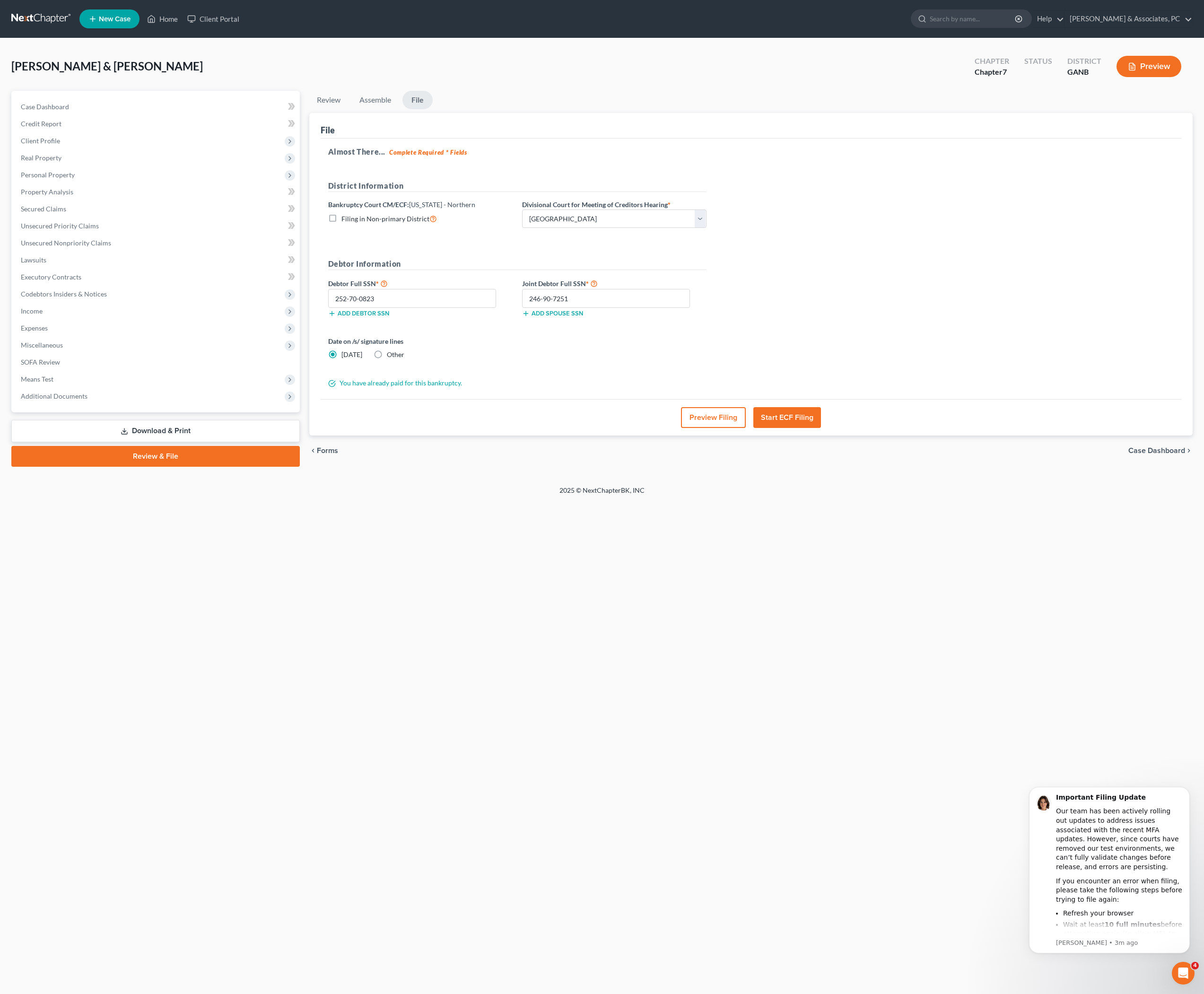
click at [972, 368] on div "Almost There... Complete Required * Fields District Information Bankruptcy Cour…" at bounding box center [751, 269] width 861 height 261
